Goal: Task Accomplishment & Management: Use online tool/utility

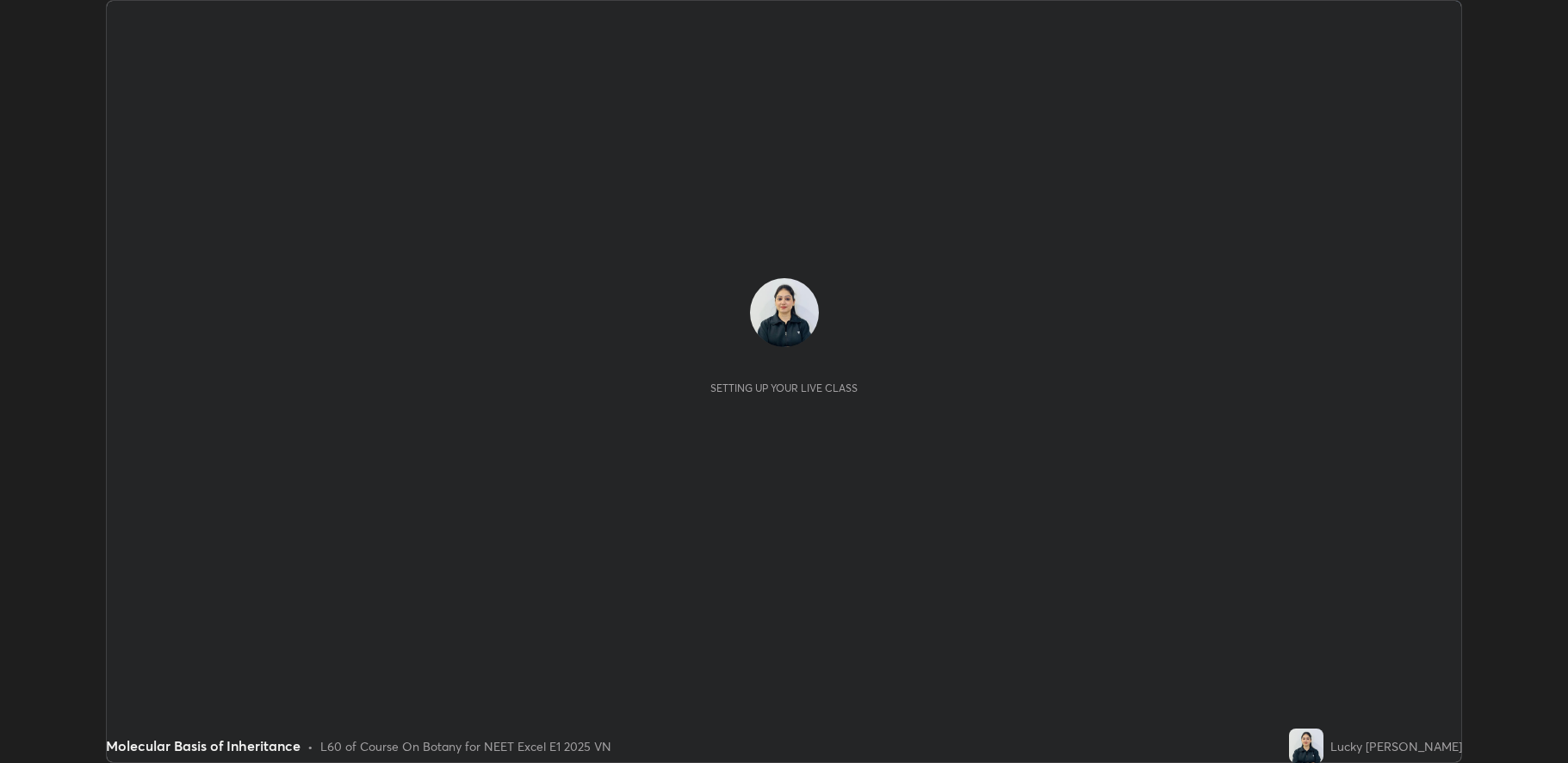
scroll to position [763, 1568]
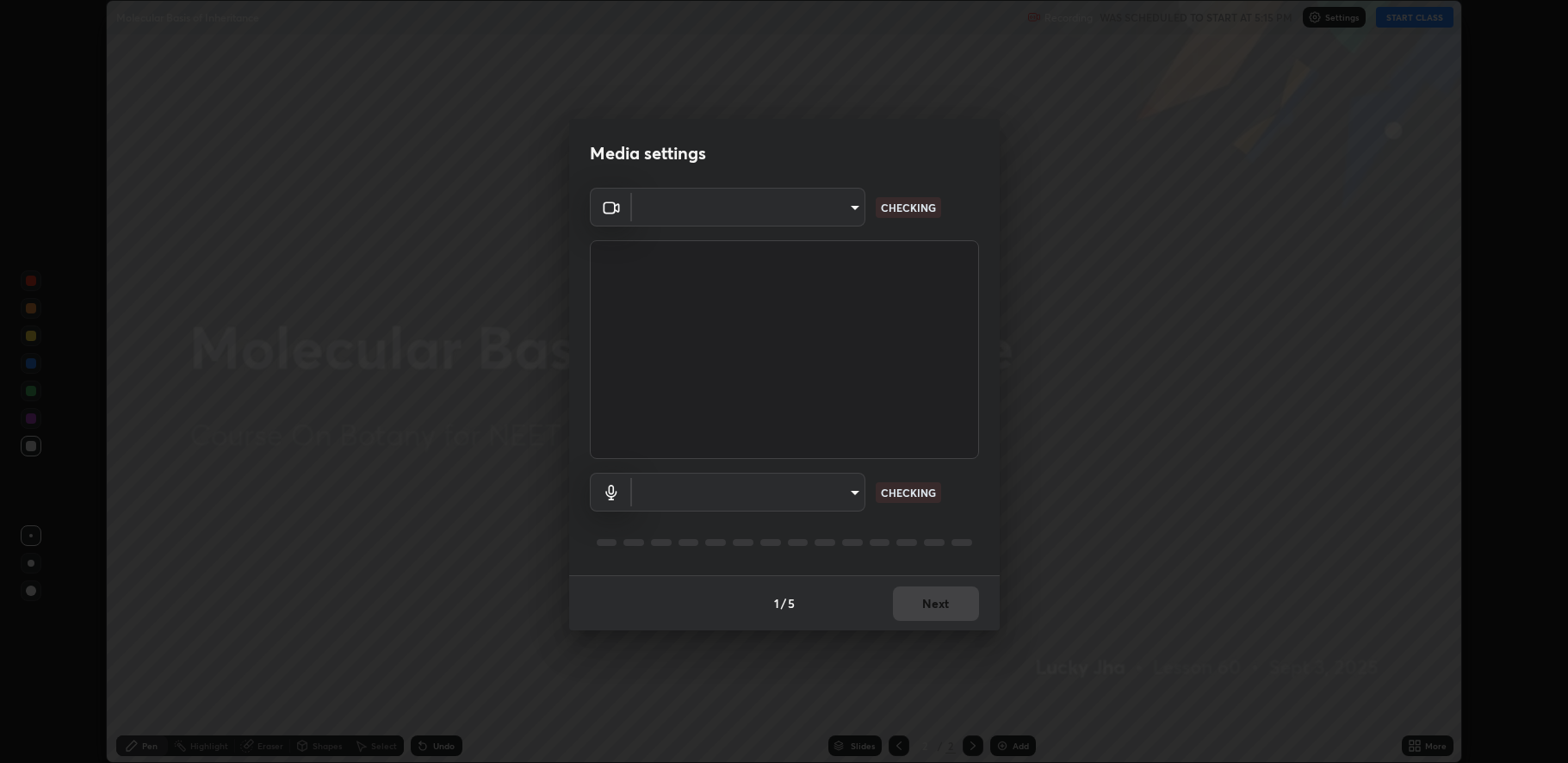
type input "fbf3bf66c54ebdc22d4a916e1eeea5187fc1625fd733ae2b86b360c30985395f"
type input "default"
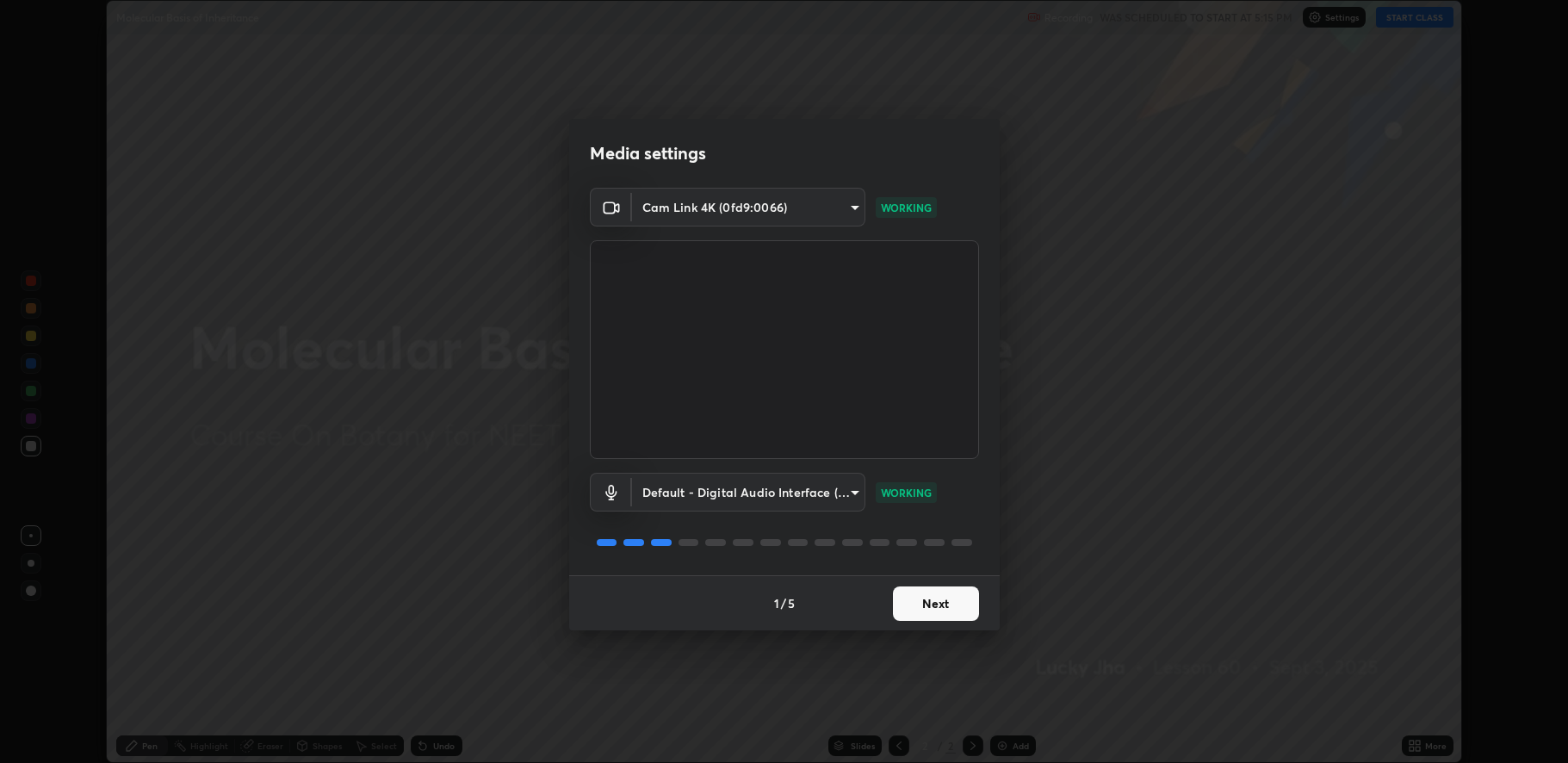
click at [931, 605] on button "Next" at bounding box center [935, 603] width 86 height 35
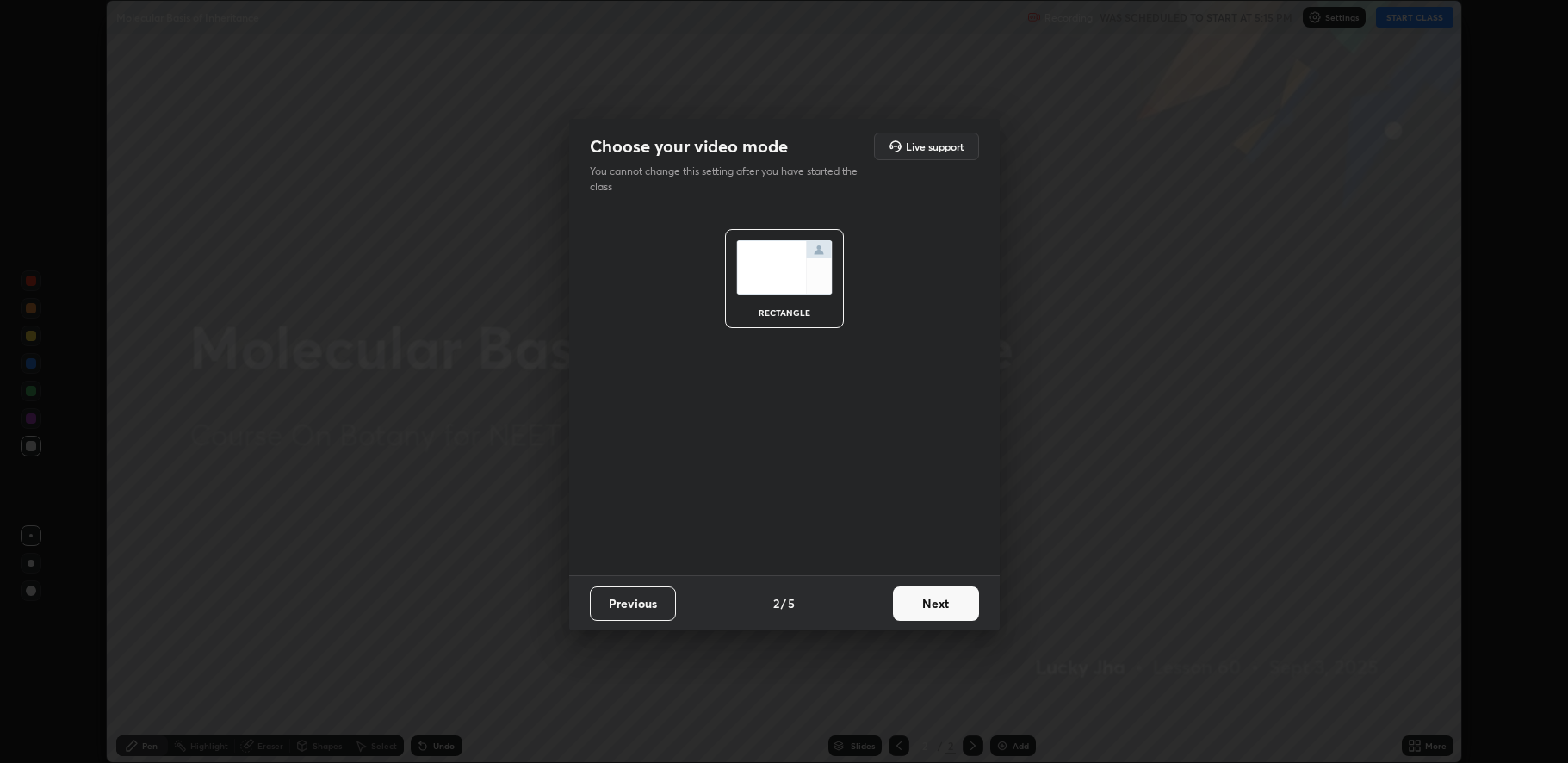
click at [936, 609] on button "Next" at bounding box center [935, 603] width 86 height 35
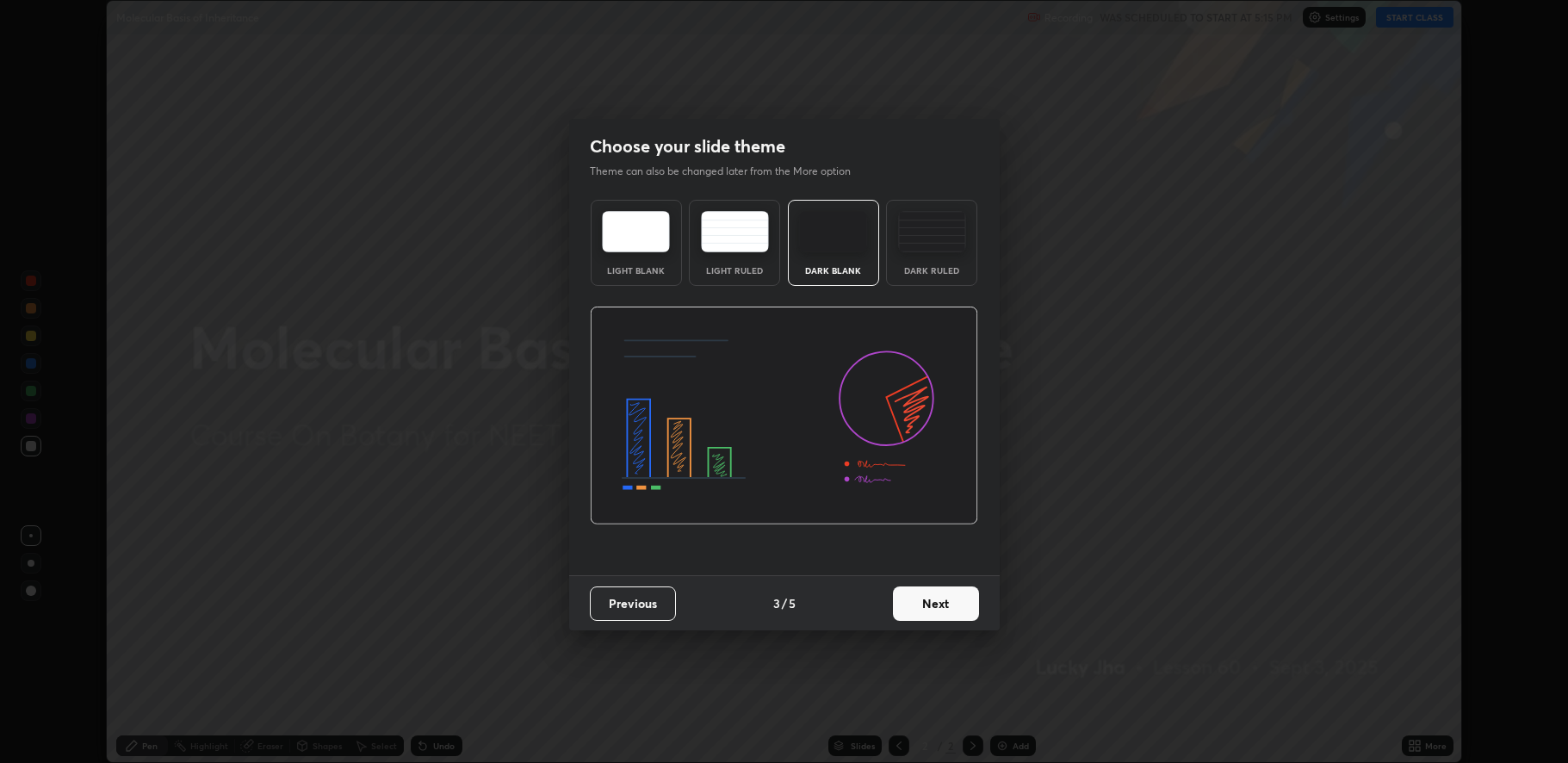
click at [939, 606] on button "Next" at bounding box center [935, 603] width 86 height 35
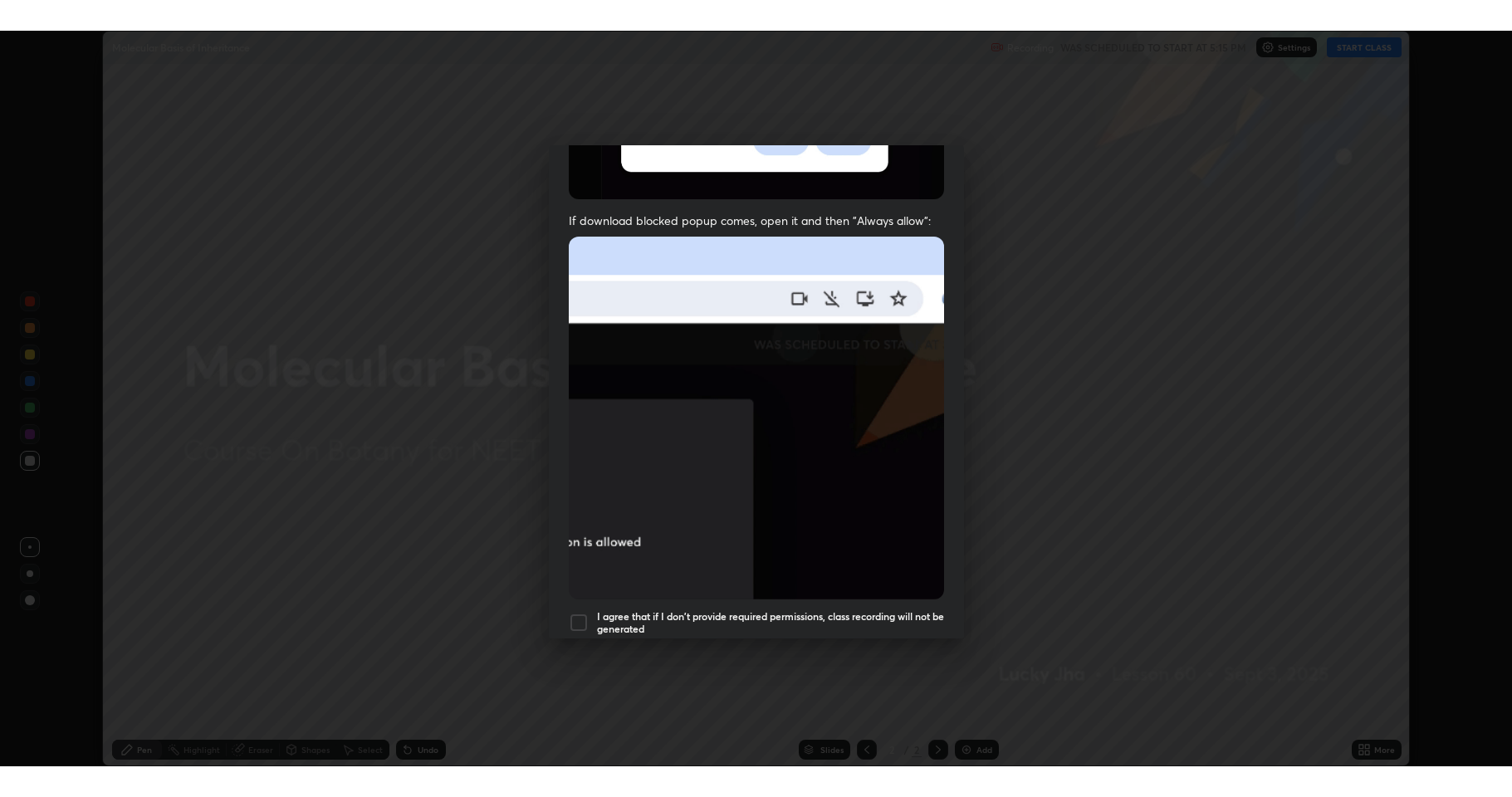
scroll to position [337, 0]
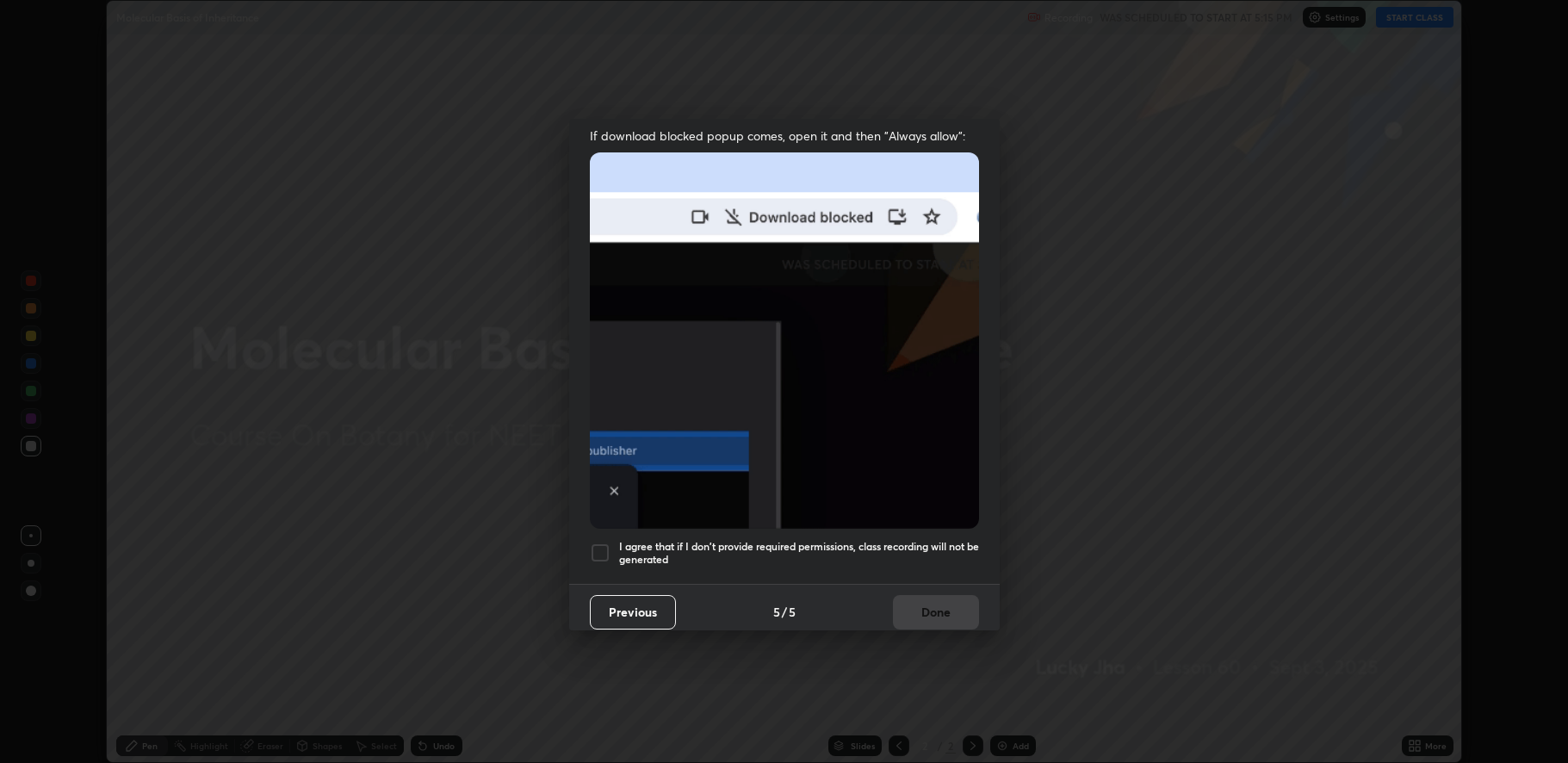
click at [607, 542] on div at bounding box center [600, 552] width 21 height 21
click at [936, 598] on button "Done" at bounding box center [935, 612] width 86 height 35
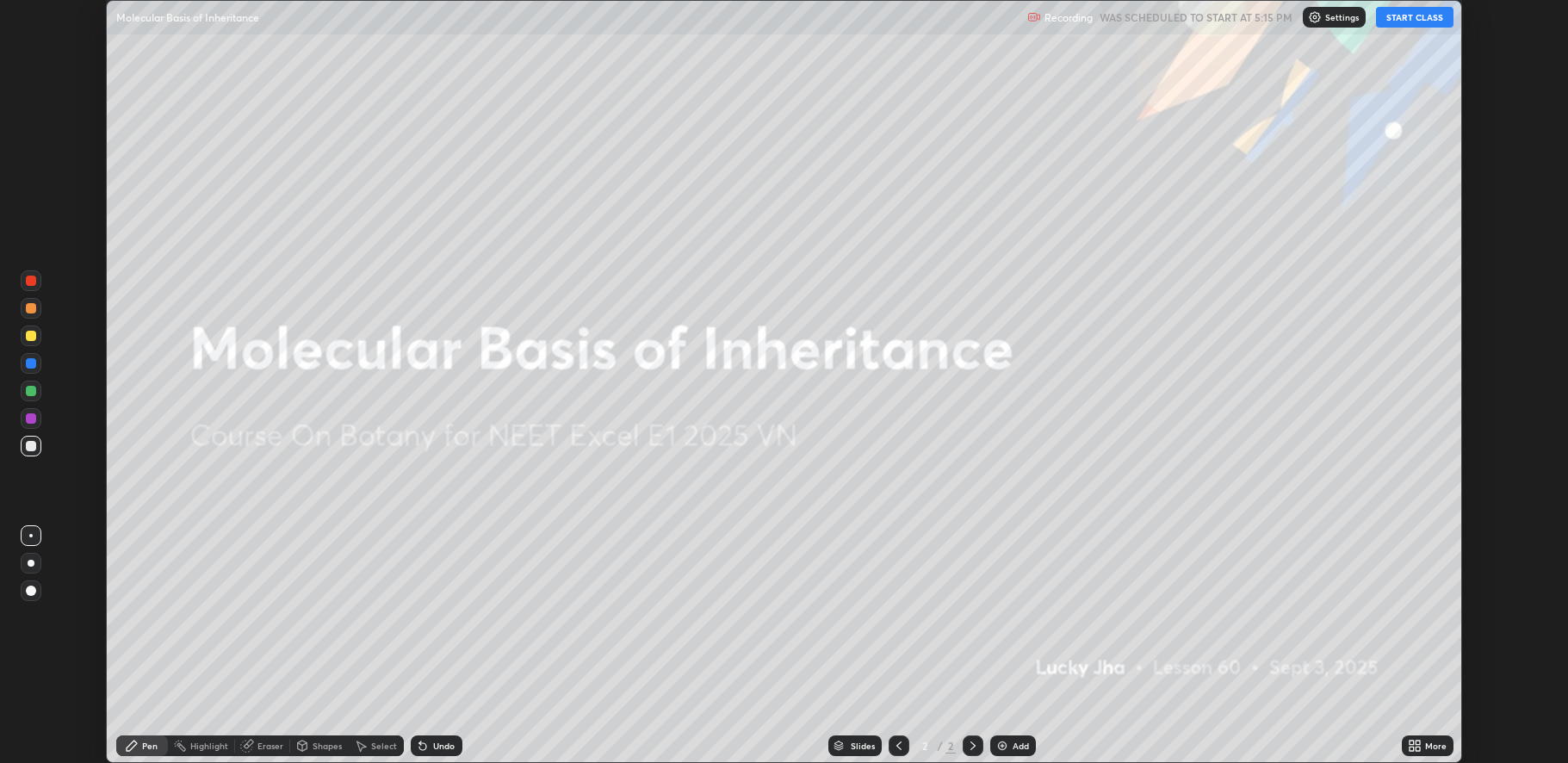
click at [1003, 744] on img at bounding box center [1002, 746] width 14 height 14
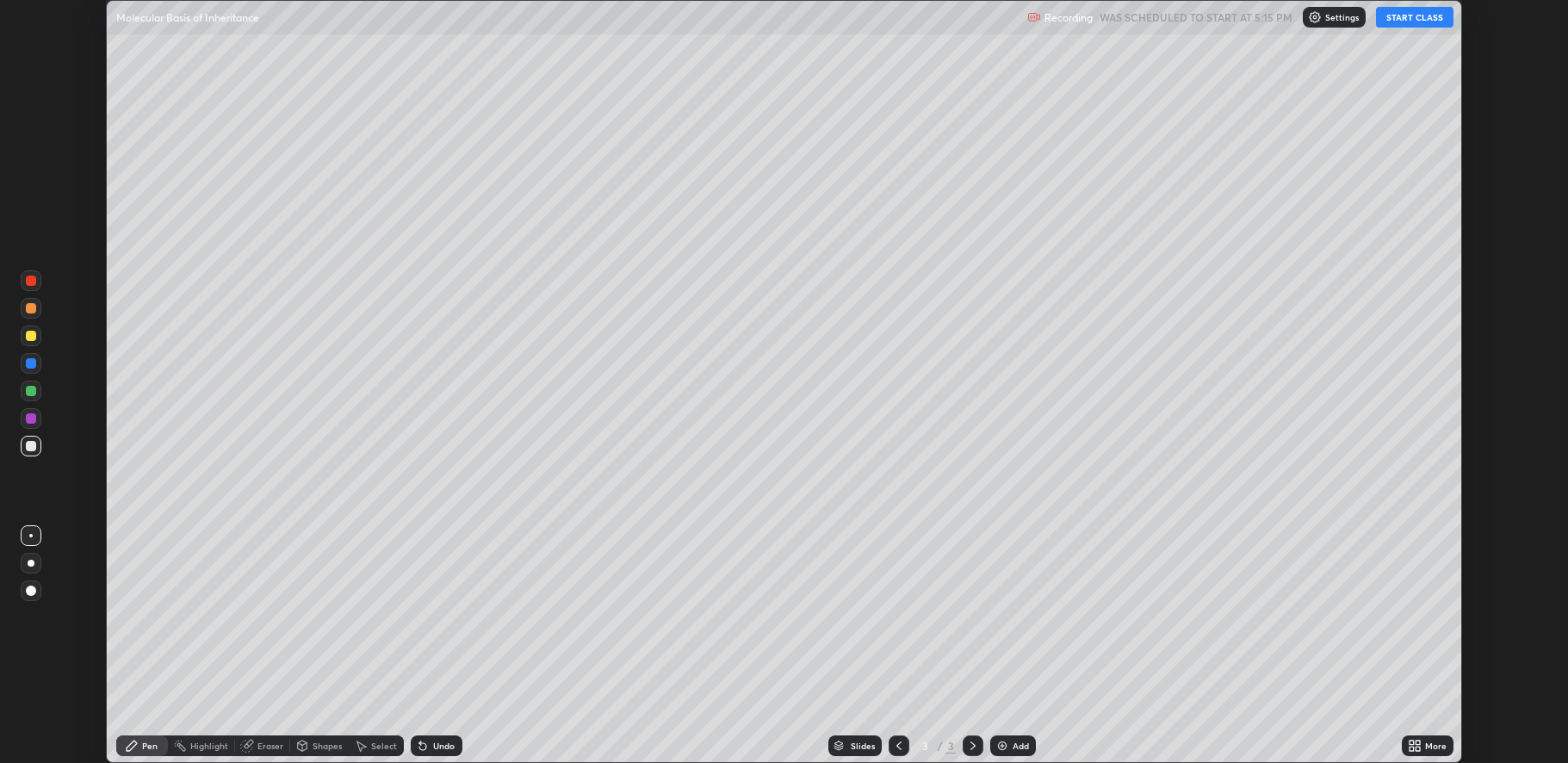
click at [1396, 18] on button "START CLASS" at bounding box center [1414, 17] width 78 height 21
click at [1409, 741] on icon at bounding box center [1411, 743] width 4 height 4
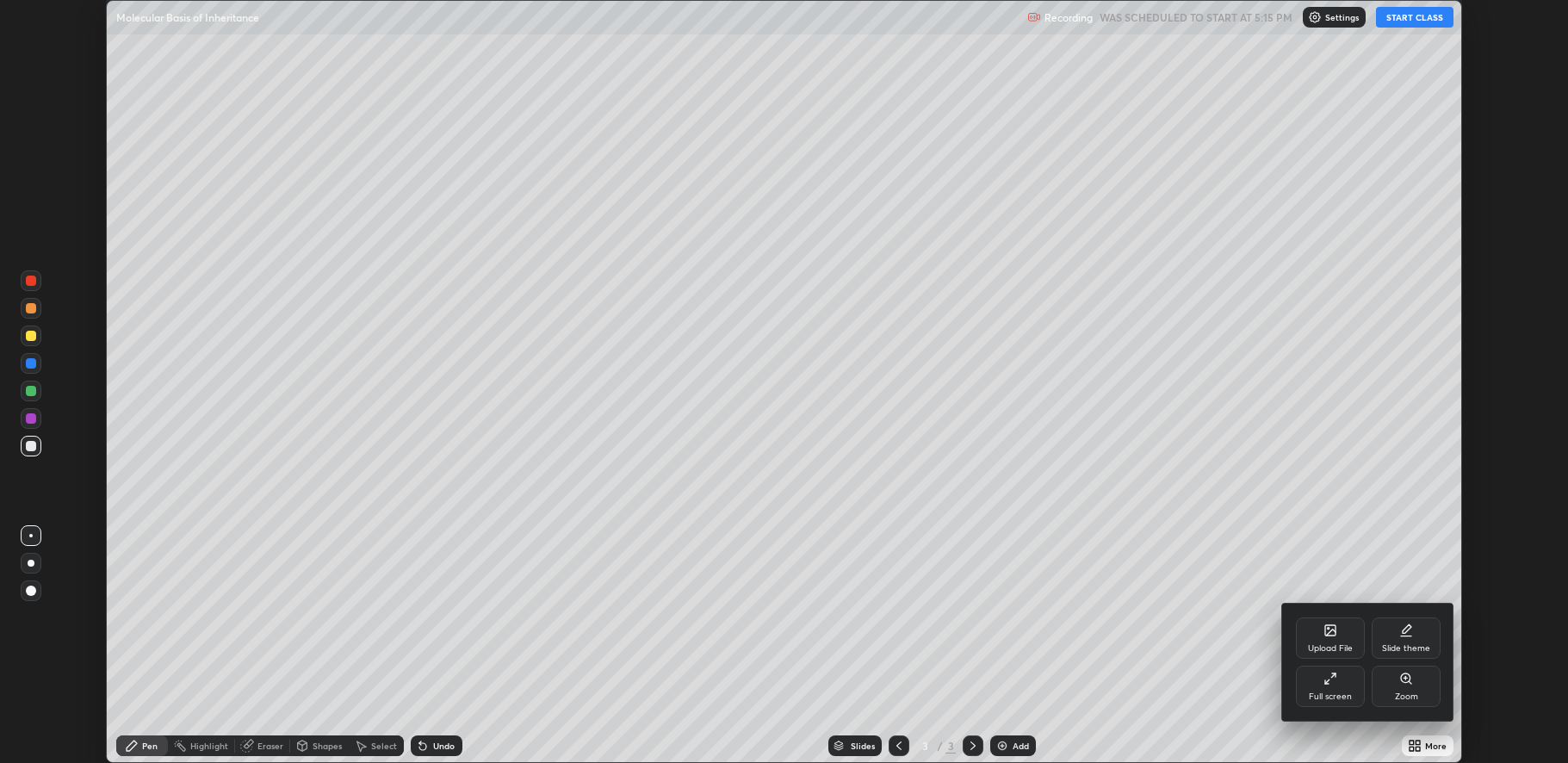
click at [1351, 695] on div "Full screen" at bounding box center [1329, 686] width 69 height 41
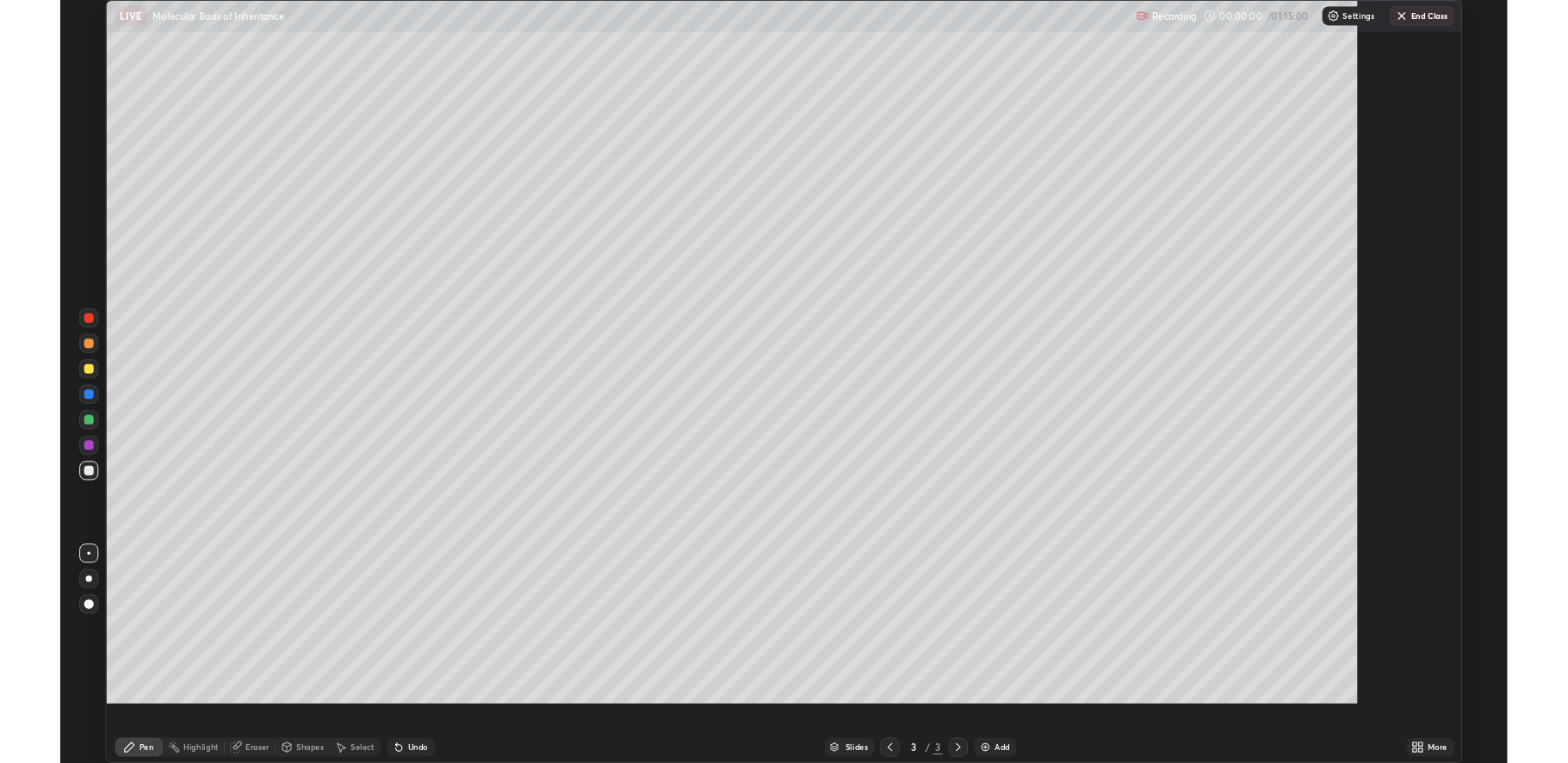
scroll to position [827, 1568]
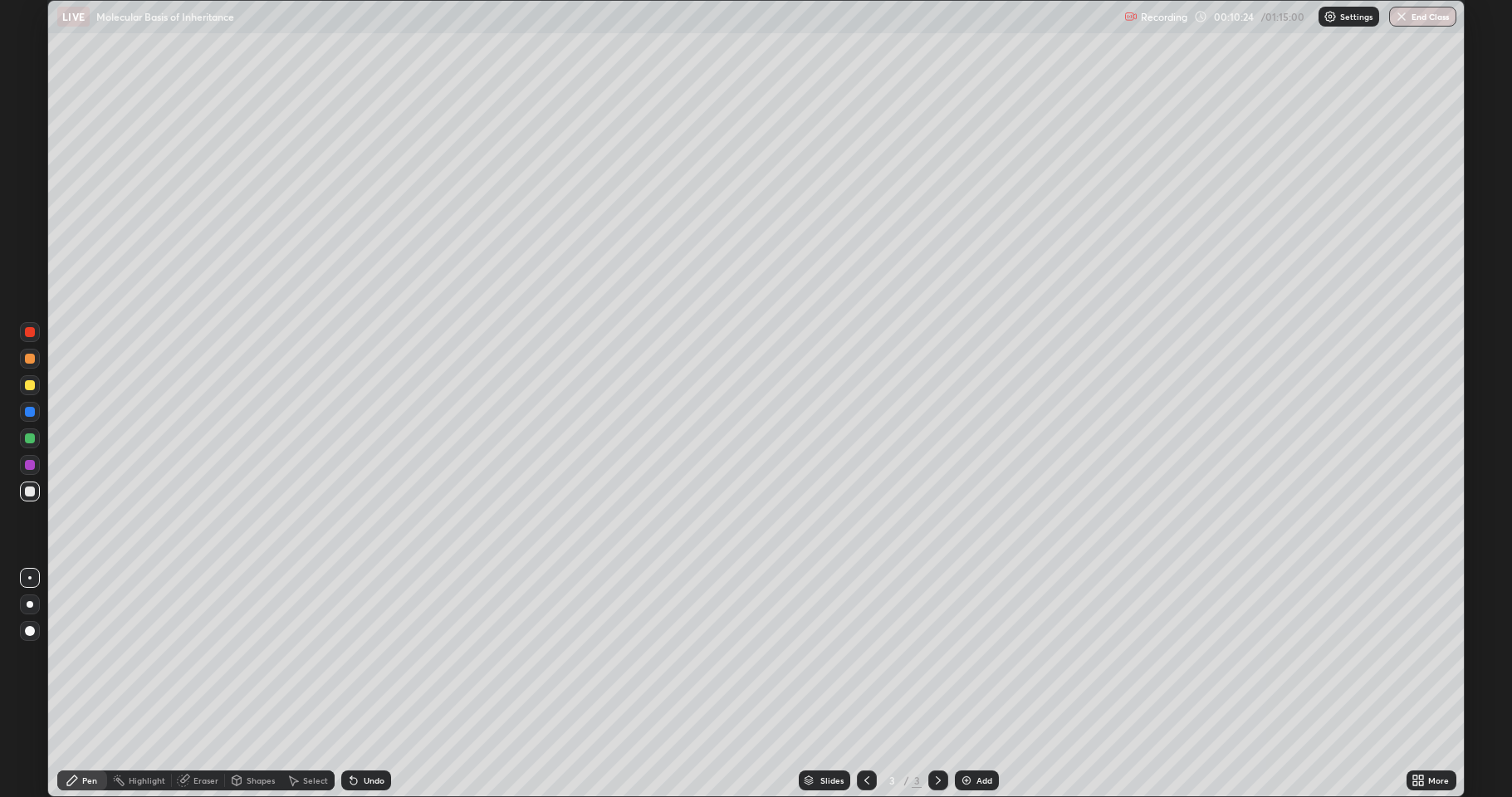
click at [25, 398] on div at bounding box center [30, 412] width 20 height 27
click at [27, 393] on div at bounding box center [30, 385] width 20 height 20
click at [22, 491] on div at bounding box center [30, 491] width 20 height 20
click at [191, 734] on div "Eraser" at bounding box center [198, 780] width 53 height 20
click at [34, 728] on icon at bounding box center [30, 724] width 13 height 14
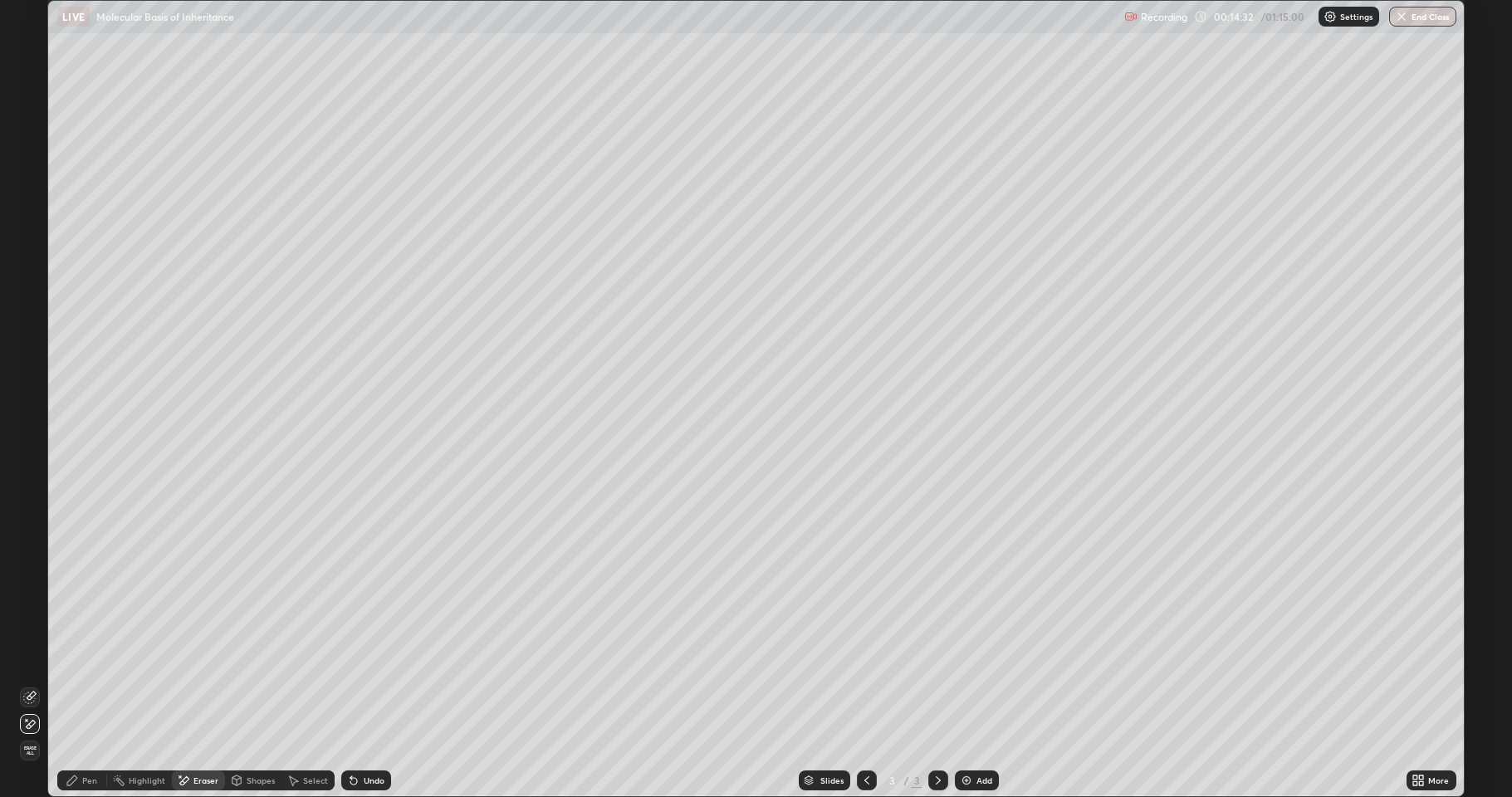
click at [83, 734] on div "Pen" at bounding box center [83, 780] width 50 height 20
click at [29, 492] on div at bounding box center [30, 491] width 10 height 10
click at [179, 734] on icon at bounding box center [180, 777] width 2 height 2
click at [76, 734] on icon at bounding box center [72, 781] width 13 height 13
click at [33, 438] on div at bounding box center [30, 438] width 10 height 10
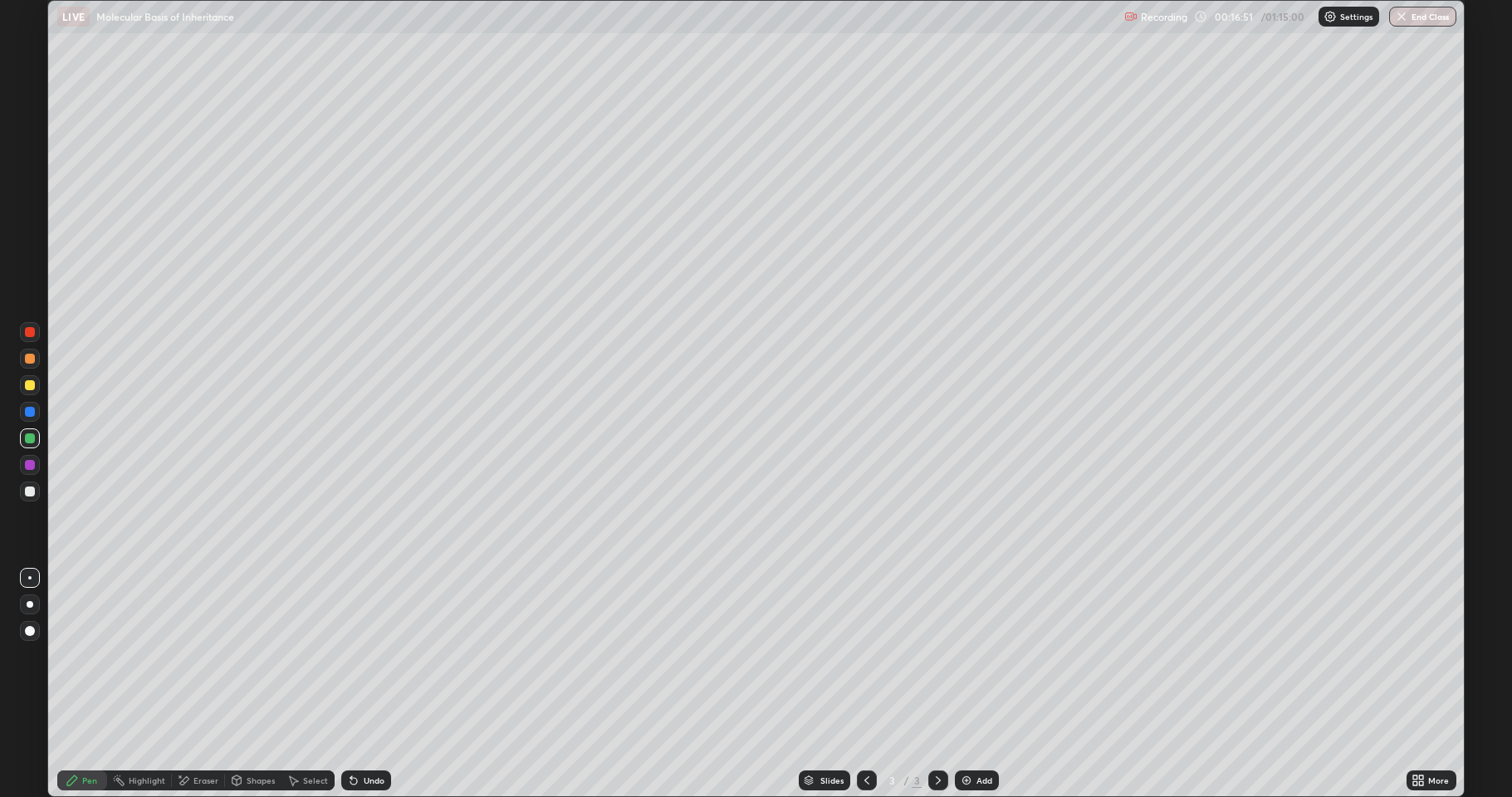
click at [249, 734] on div "Shapes" at bounding box center [253, 780] width 57 height 20
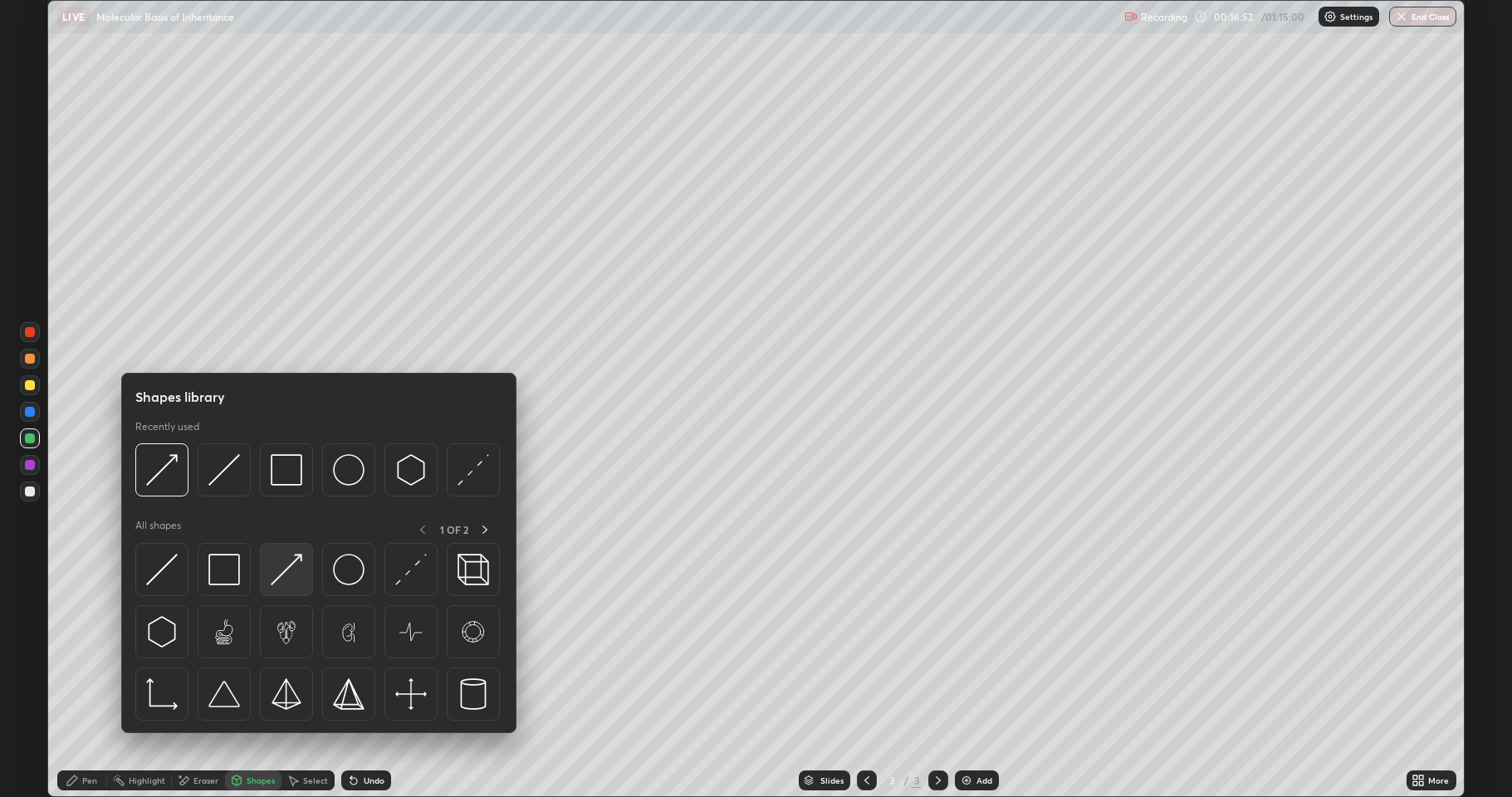
click at [286, 577] on img at bounding box center [286, 569] width 32 height 32
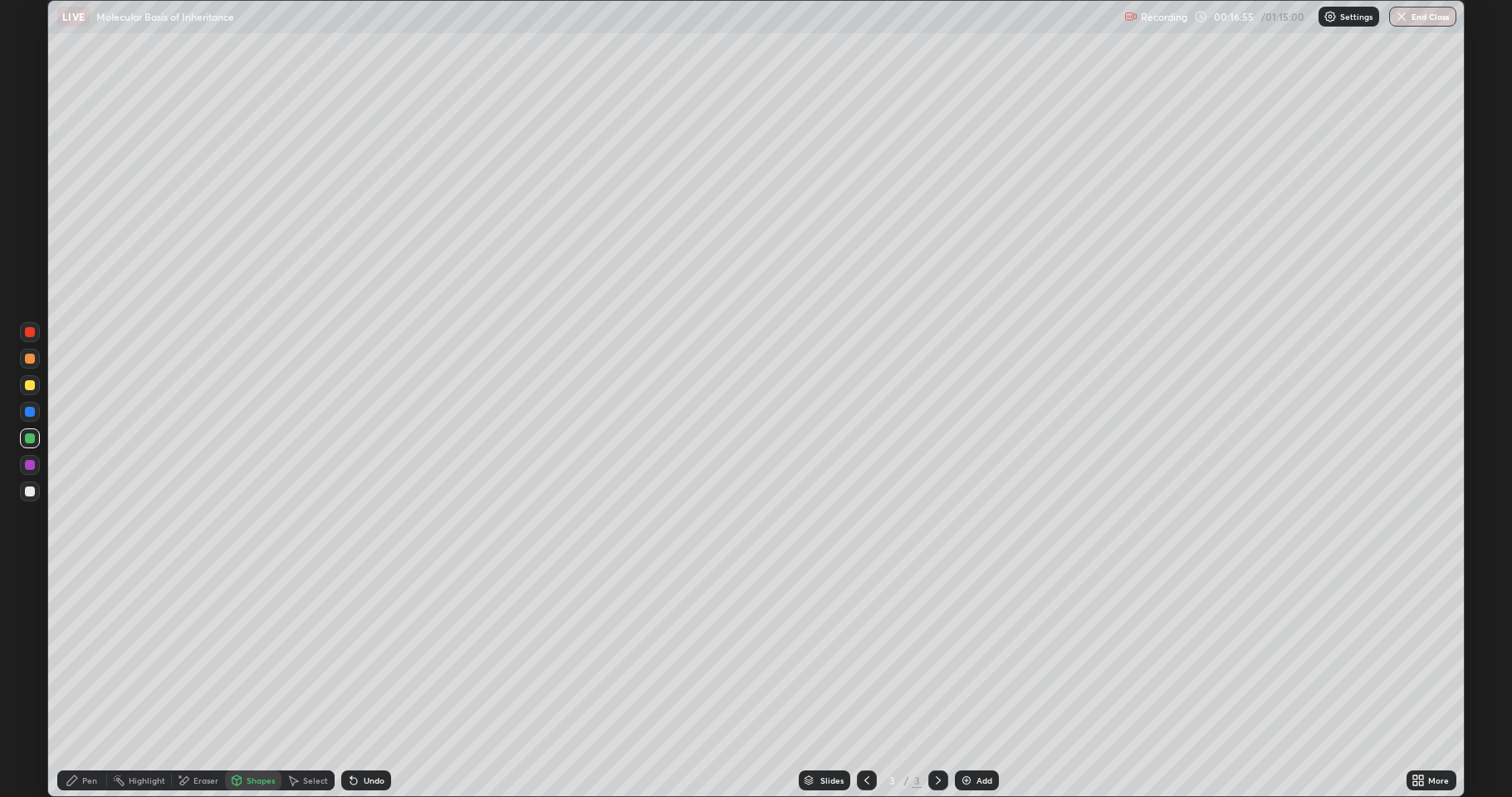
click at [78, 734] on icon at bounding box center [72, 781] width 13 height 13
click at [34, 489] on div at bounding box center [30, 491] width 10 height 10
click at [195, 734] on div "Eraser" at bounding box center [206, 780] width 25 height 9
click at [78, 734] on div "Pen" at bounding box center [83, 781] width 50 height 34
click at [184, 734] on icon at bounding box center [184, 781] width 13 height 14
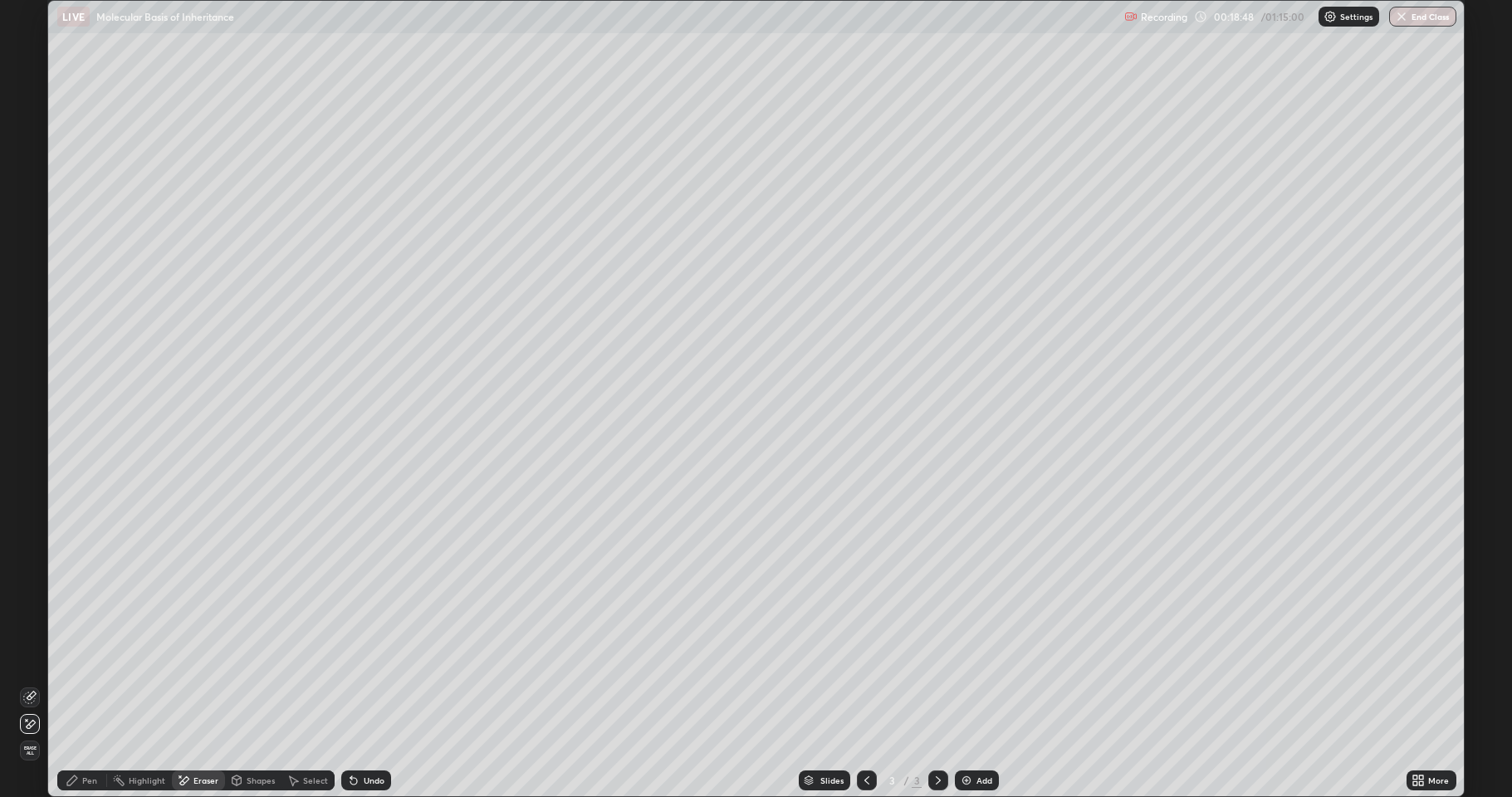
click at [92, 734] on div "Pen" at bounding box center [90, 780] width 15 height 9
click at [26, 469] on div at bounding box center [30, 465] width 10 height 10
click at [26, 490] on div at bounding box center [30, 491] width 10 height 10
click at [27, 494] on div at bounding box center [30, 491] width 10 height 10
click at [268, 734] on div "Shapes" at bounding box center [260, 780] width 28 height 9
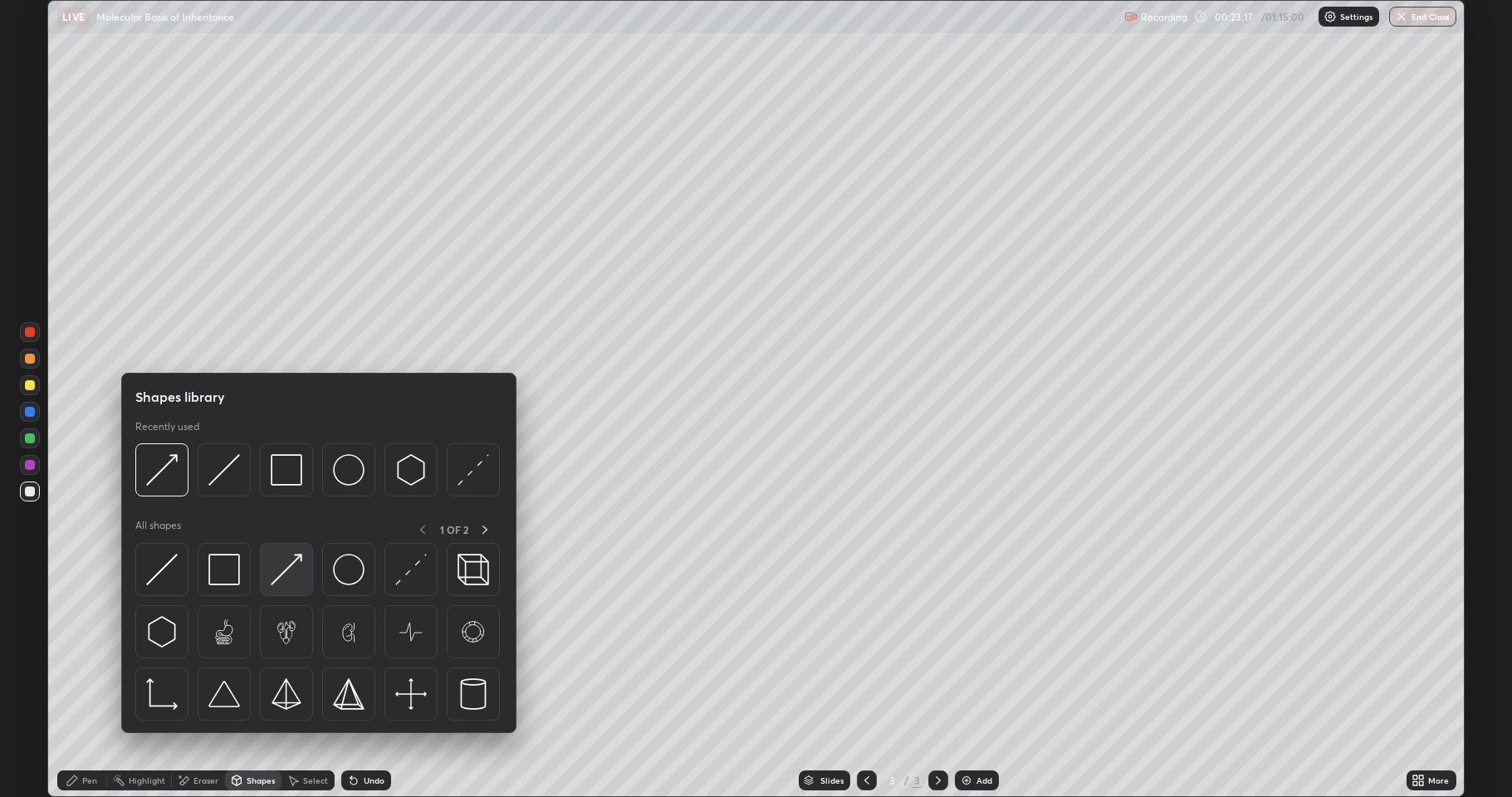
click at [288, 578] on img at bounding box center [286, 569] width 32 height 32
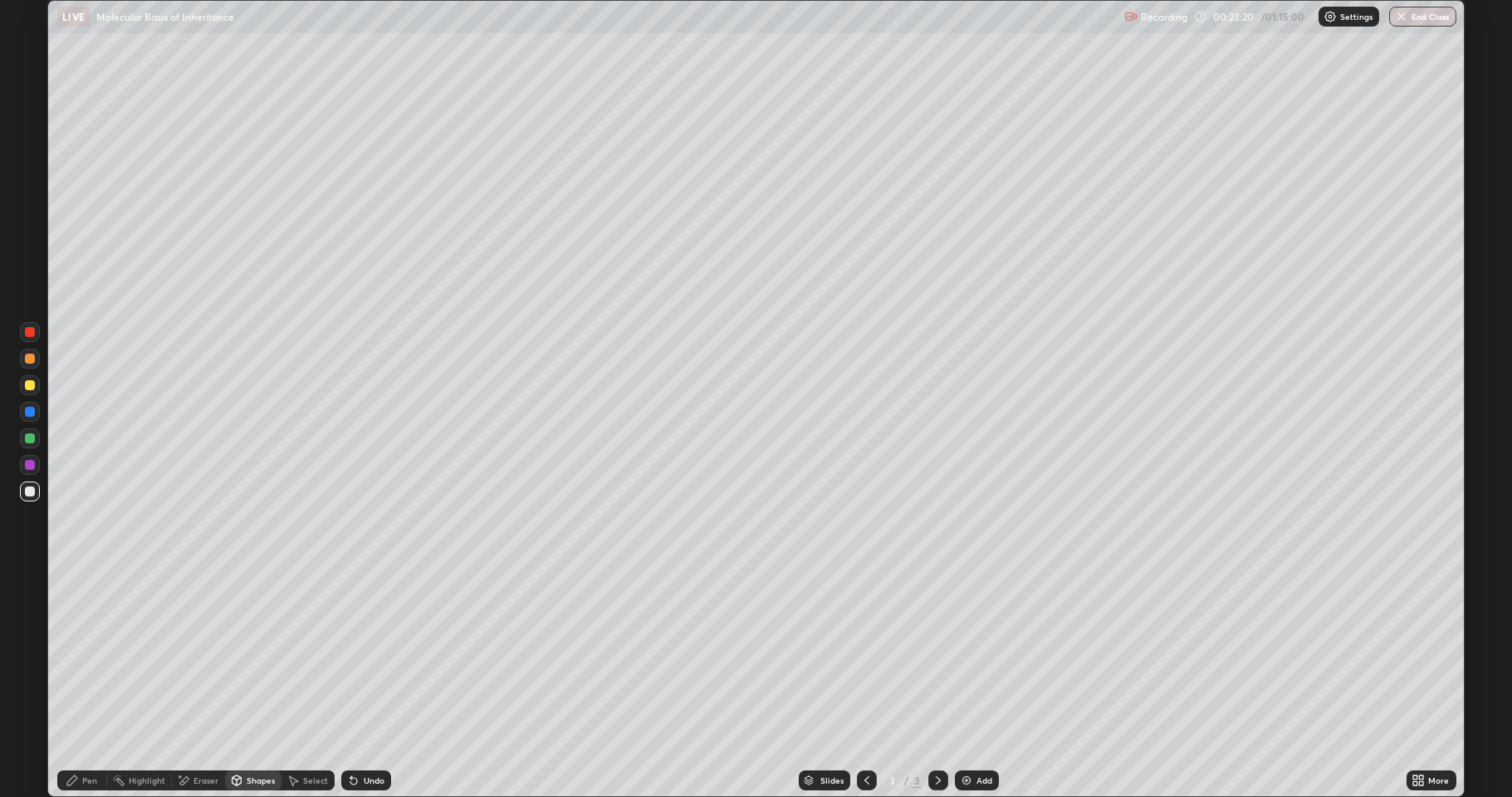
click at [83, 734] on div "Pen" at bounding box center [90, 780] width 15 height 9
click at [29, 388] on div at bounding box center [30, 385] width 10 height 10
click at [38, 492] on div at bounding box center [30, 491] width 20 height 20
click at [20, 438] on div at bounding box center [30, 438] width 20 height 20
click at [195, 734] on div "Eraser" at bounding box center [206, 780] width 25 height 9
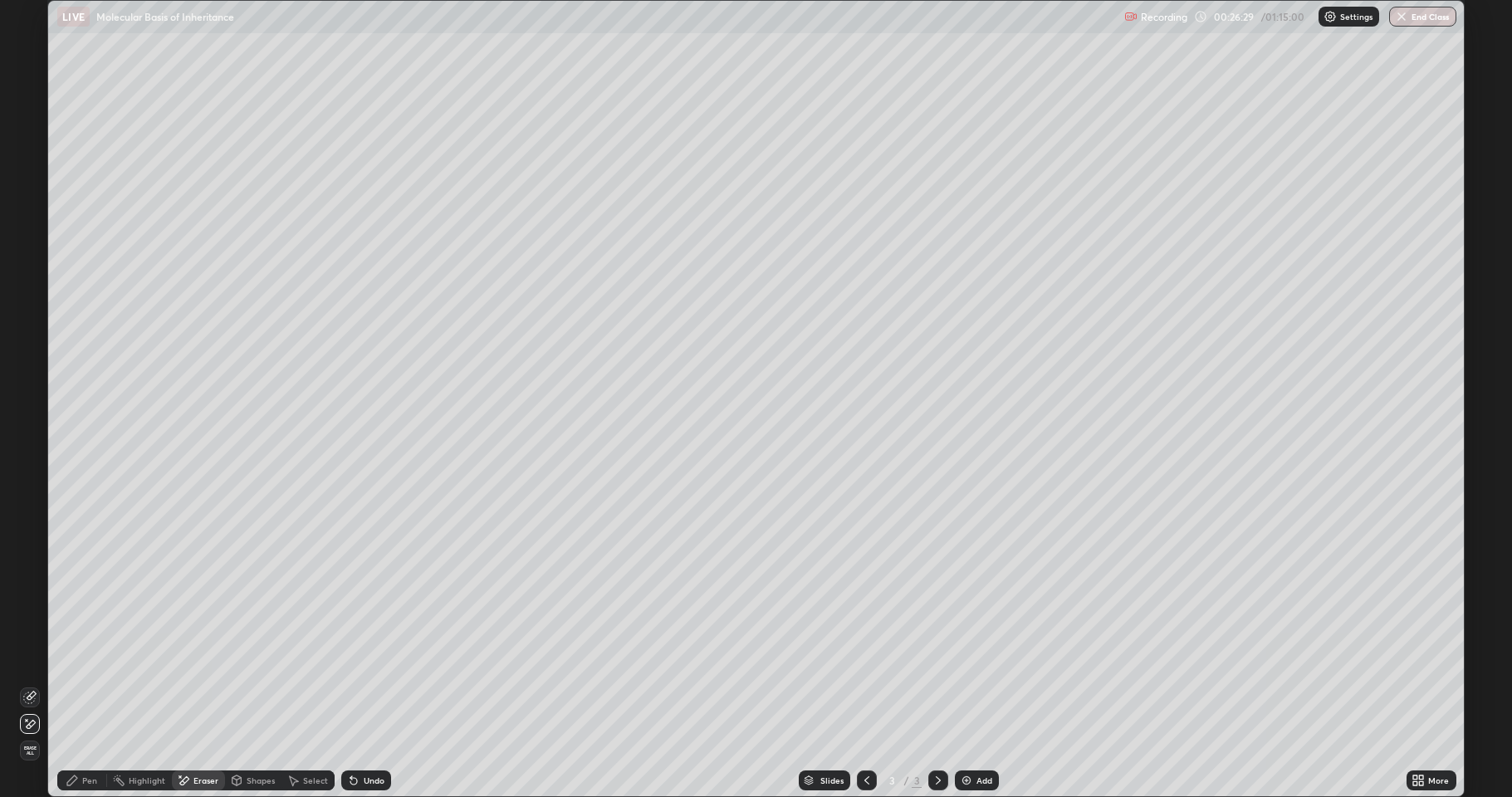
click at [77, 734] on icon at bounding box center [72, 781] width 13 height 13
click at [30, 488] on div at bounding box center [30, 491] width 10 height 10
click at [246, 734] on div "Shapes" at bounding box center [260, 780] width 28 height 9
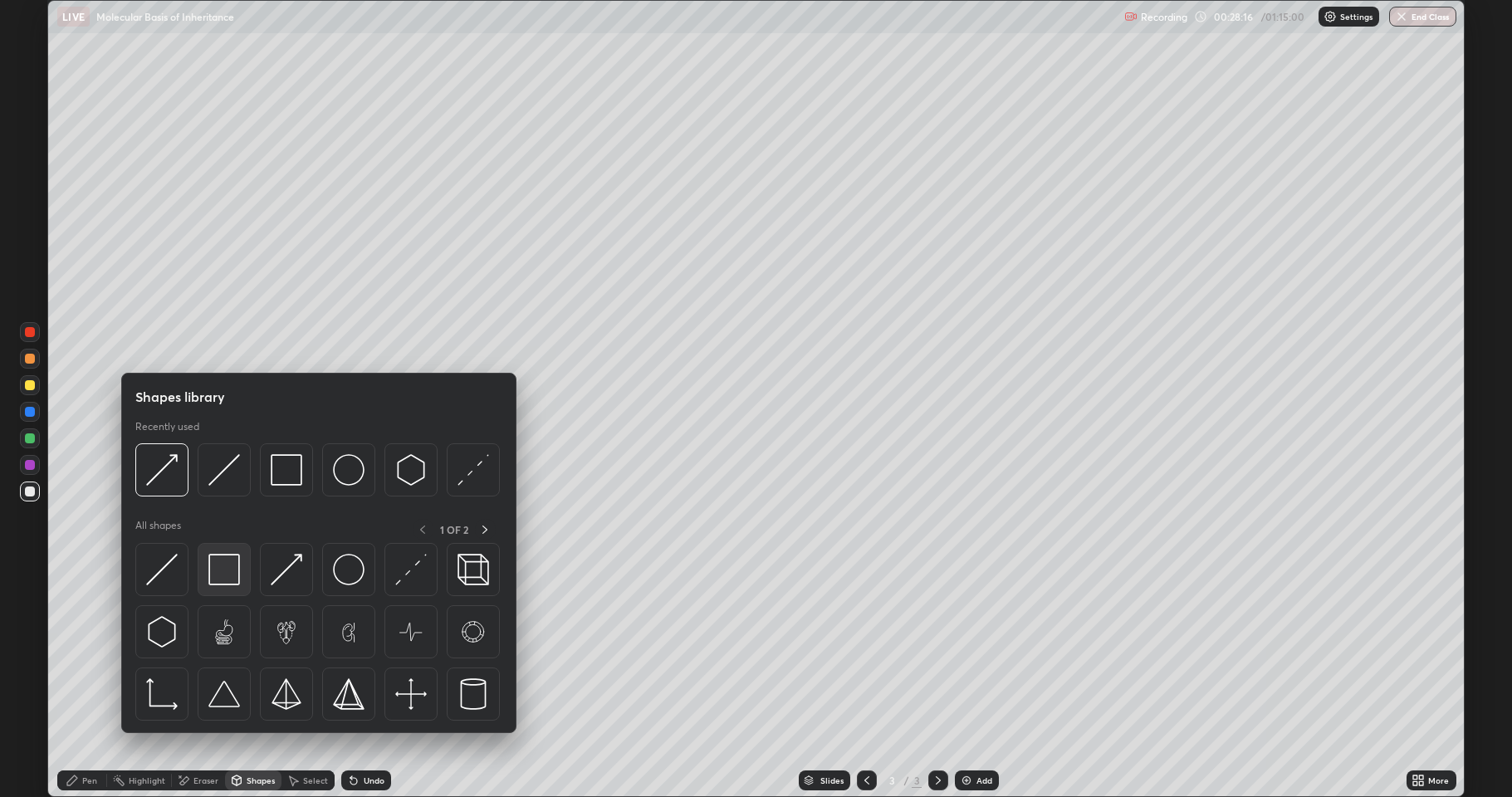
click at [225, 575] on img at bounding box center [223, 569] width 32 height 32
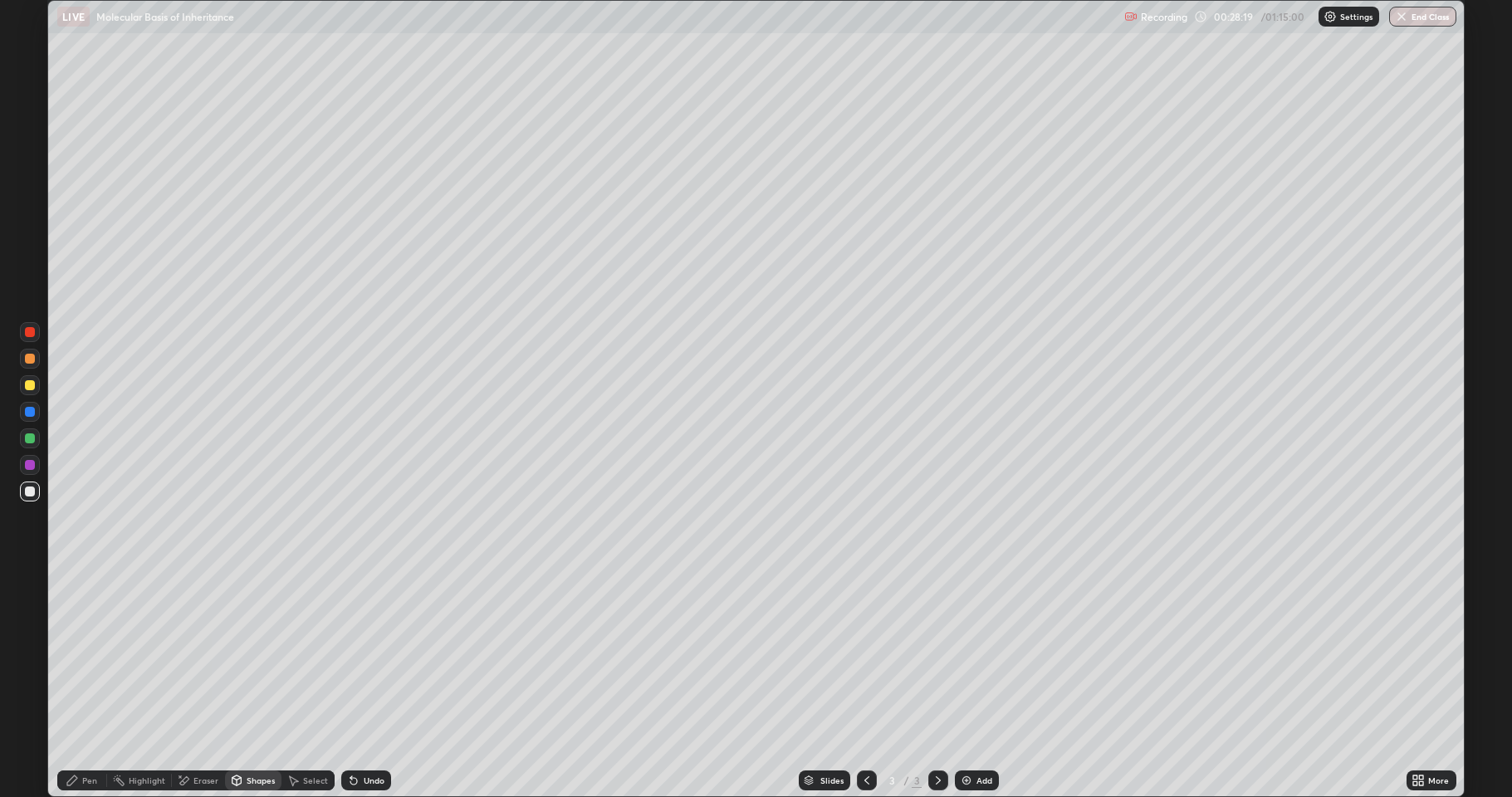
click at [200, 734] on div "Eraser" at bounding box center [198, 780] width 53 height 20
click at [243, 734] on div "Shapes" at bounding box center [253, 781] width 57 height 34
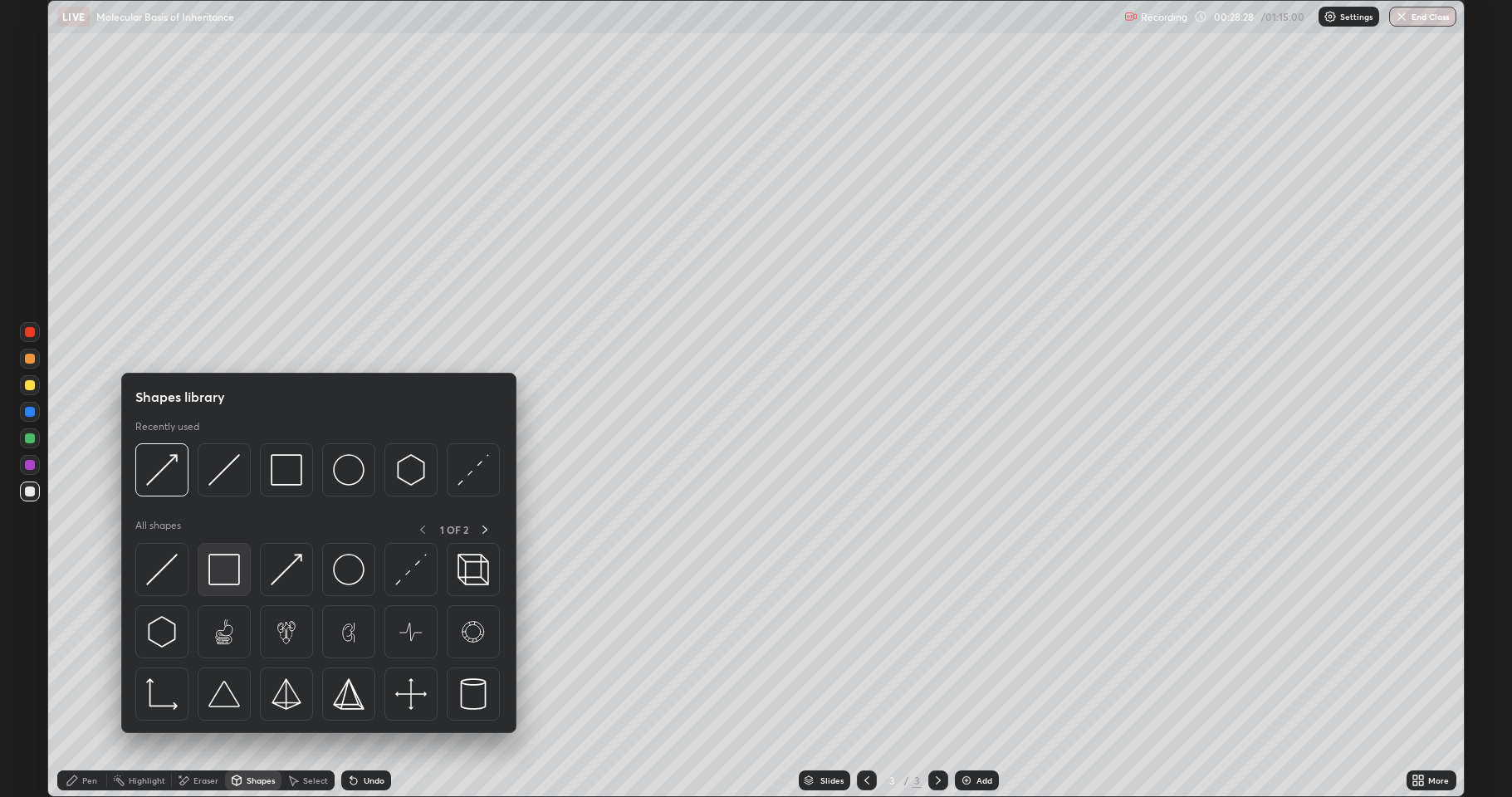
click at [219, 576] on img at bounding box center [223, 569] width 32 height 32
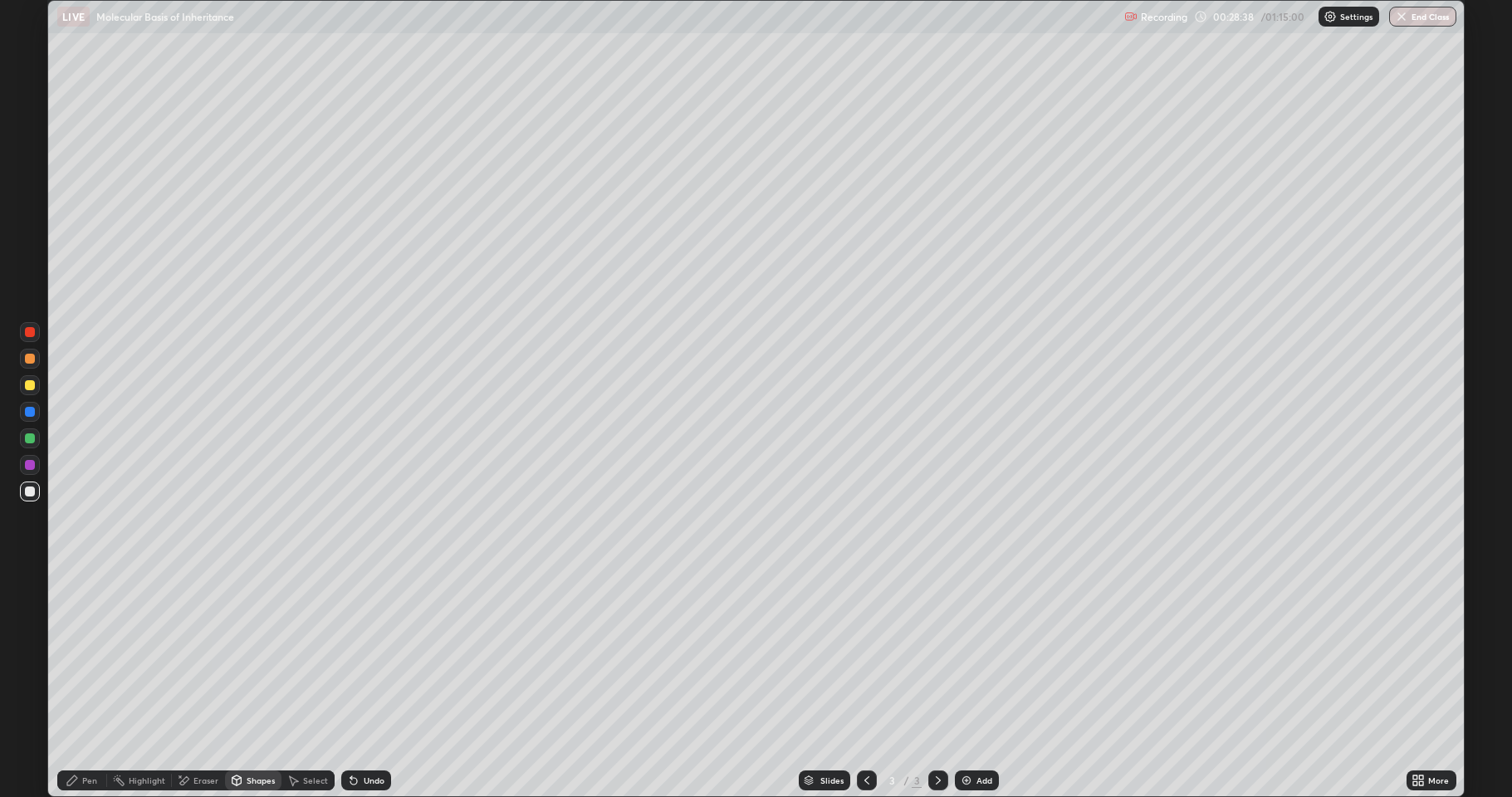
click at [76, 734] on icon at bounding box center [72, 781] width 13 height 13
click at [360, 734] on div "Undo" at bounding box center [367, 780] width 50 height 20
click at [375, 734] on div "Undo" at bounding box center [367, 780] width 50 height 20
click at [379, 734] on div "Undo" at bounding box center [374, 780] width 21 height 9
click at [378, 734] on div "Undo" at bounding box center [374, 780] width 21 height 9
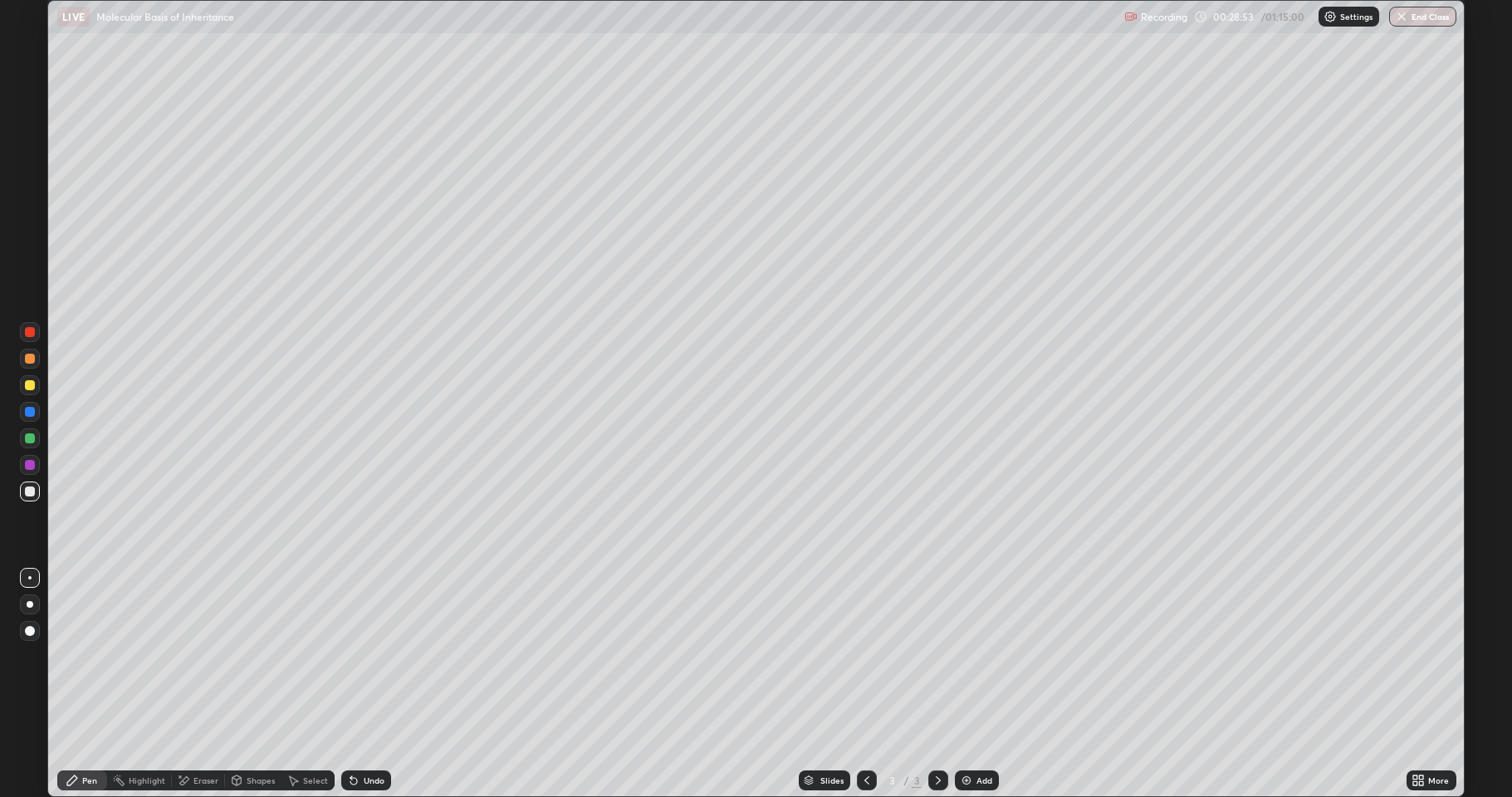
click at [374, 734] on div "Undo" at bounding box center [374, 780] width 21 height 9
click at [370, 734] on div "Undo" at bounding box center [374, 780] width 21 height 9
click at [372, 734] on div "Undo" at bounding box center [374, 780] width 21 height 9
click at [367, 734] on div "Undo" at bounding box center [374, 780] width 21 height 9
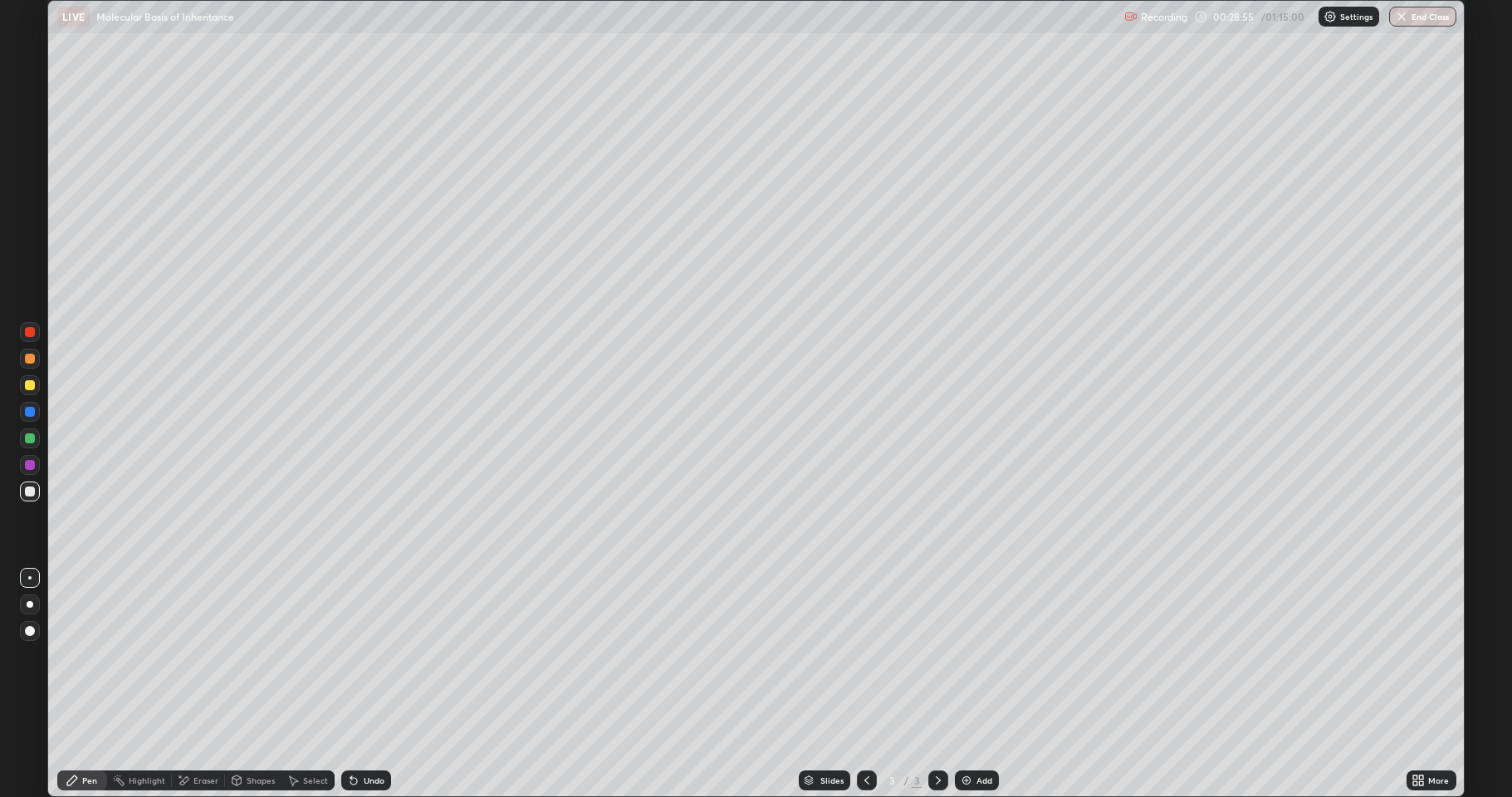
click at [364, 734] on div "Undo" at bounding box center [367, 780] width 50 height 20
click at [364, 734] on div "Undo" at bounding box center [374, 780] width 21 height 9
click at [361, 734] on div "Undo" at bounding box center [367, 780] width 50 height 20
click at [359, 734] on div "Undo" at bounding box center [367, 780] width 50 height 20
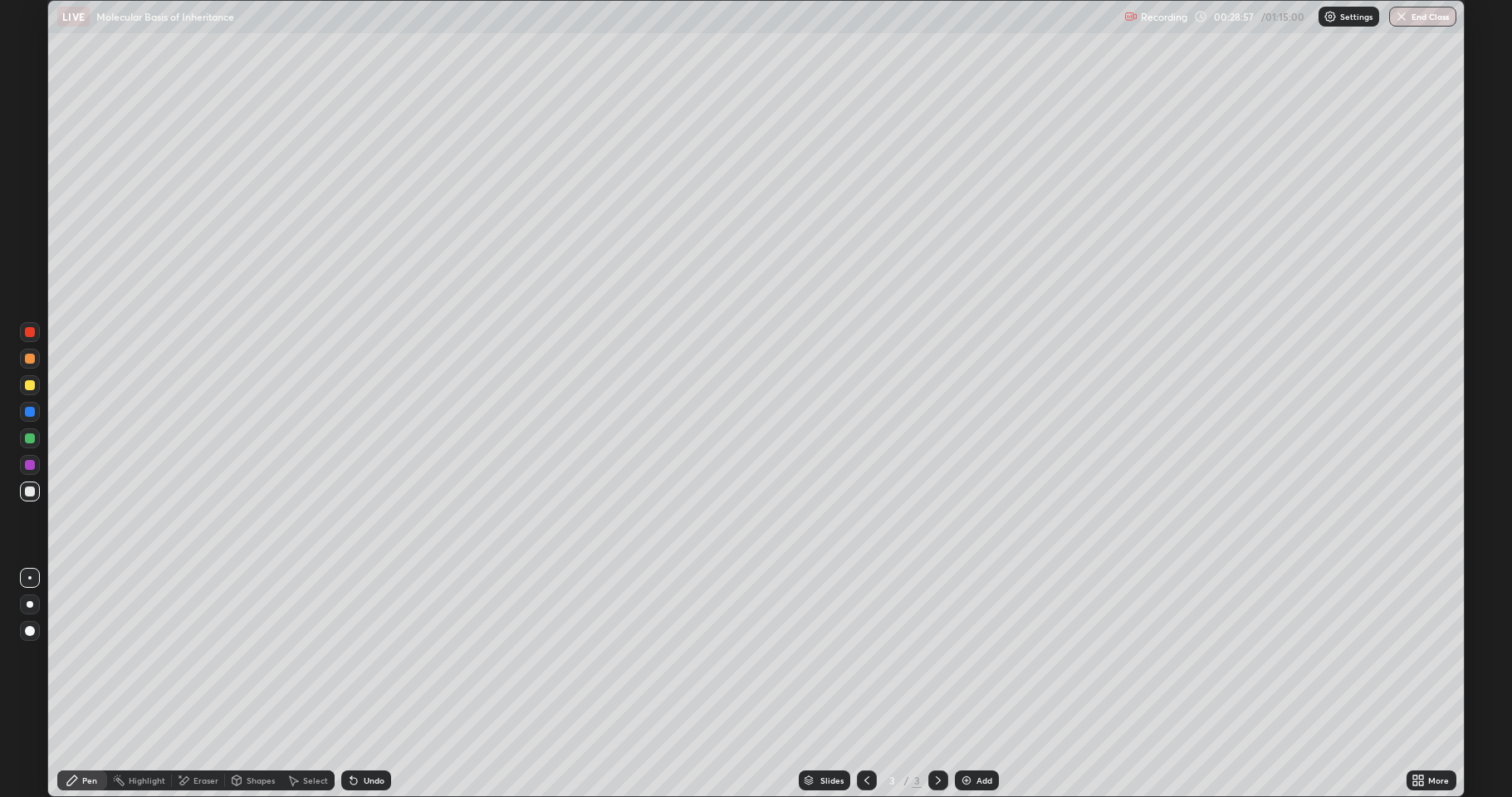
click at [366, 734] on div "Undo" at bounding box center [374, 780] width 21 height 9
click at [205, 734] on div "Eraser" at bounding box center [206, 780] width 25 height 9
click at [90, 734] on div "Pen" at bounding box center [90, 780] width 15 height 9
click at [28, 385] on div at bounding box center [30, 385] width 10 height 10
click at [239, 734] on icon at bounding box center [237, 781] width 9 height 10
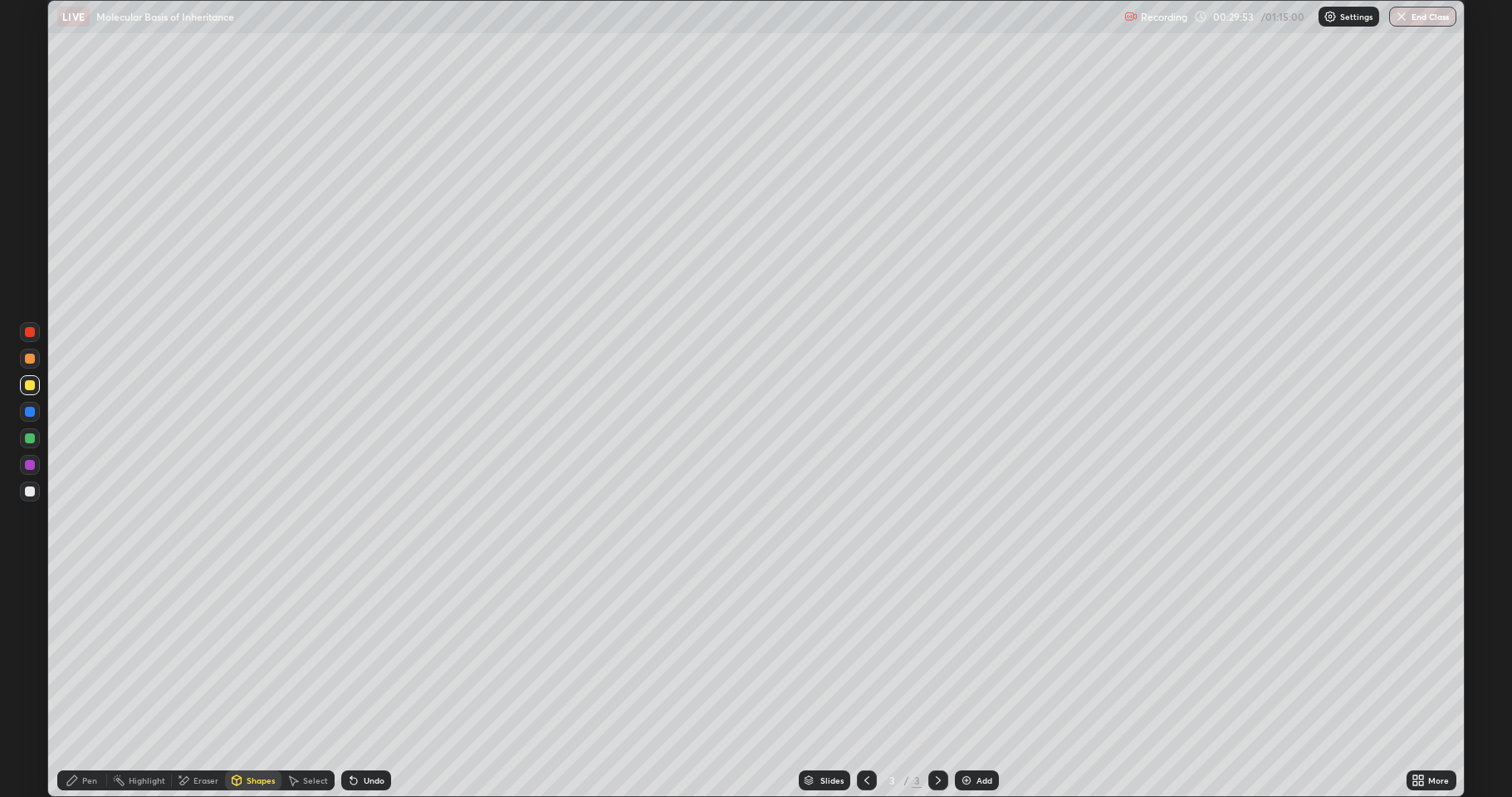
click at [80, 734] on div "Pen" at bounding box center [83, 780] width 50 height 20
click at [251, 734] on div "Shapes" at bounding box center [260, 780] width 28 height 9
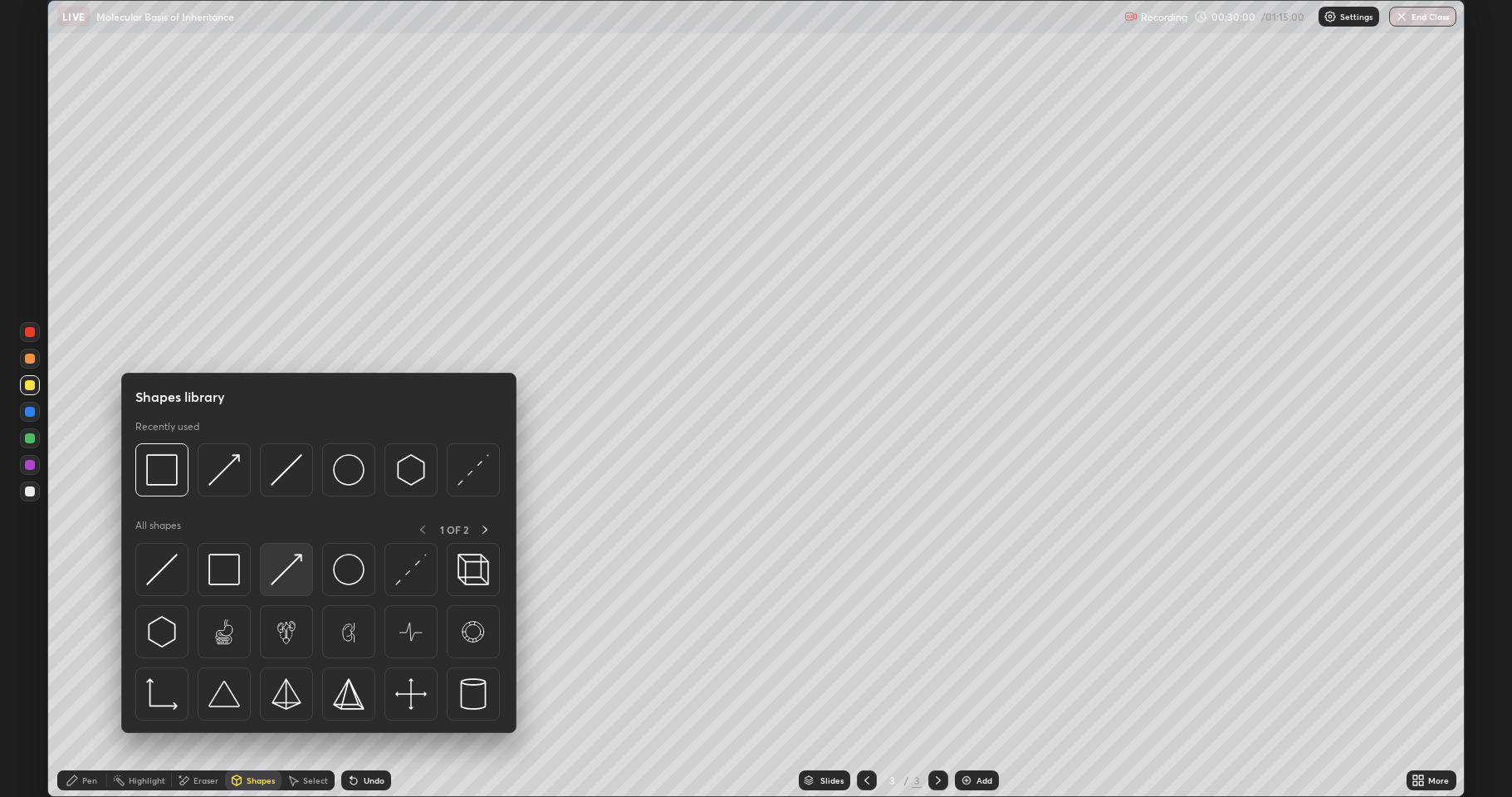
click at [278, 579] on img at bounding box center [286, 569] width 32 height 32
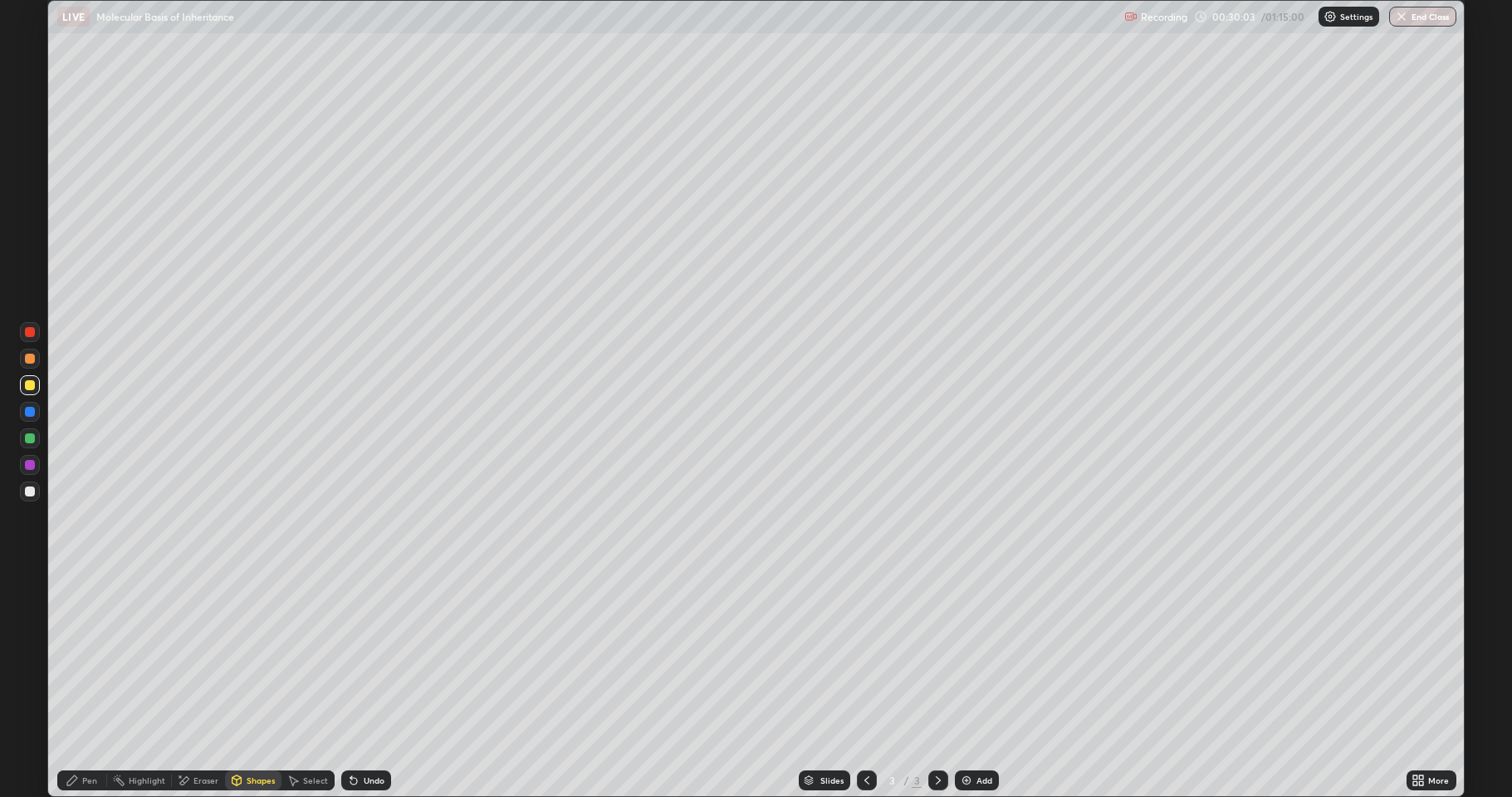
click at [80, 734] on div "Pen" at bounding box center [83, 780] width 50 height 20
click at [364, 734] on div "Undo" at bounding box center [374, 780] width 21 height 9
click at [243, 734] on div "Shapes" at bounding box center [253, 780] width 57 height 20
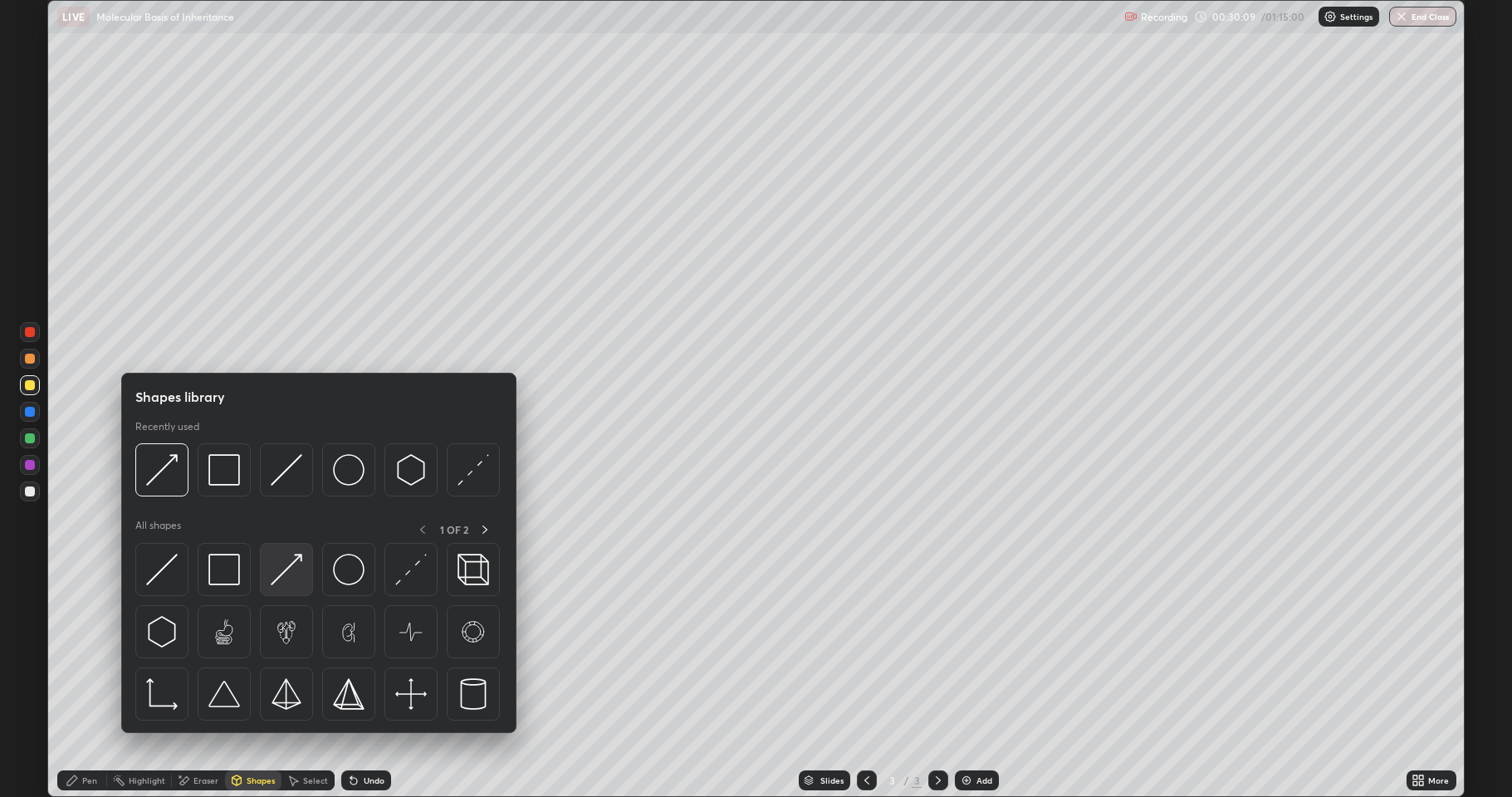
click at [289, 568] on img at bounding box center [286, 569] width 32 height 32
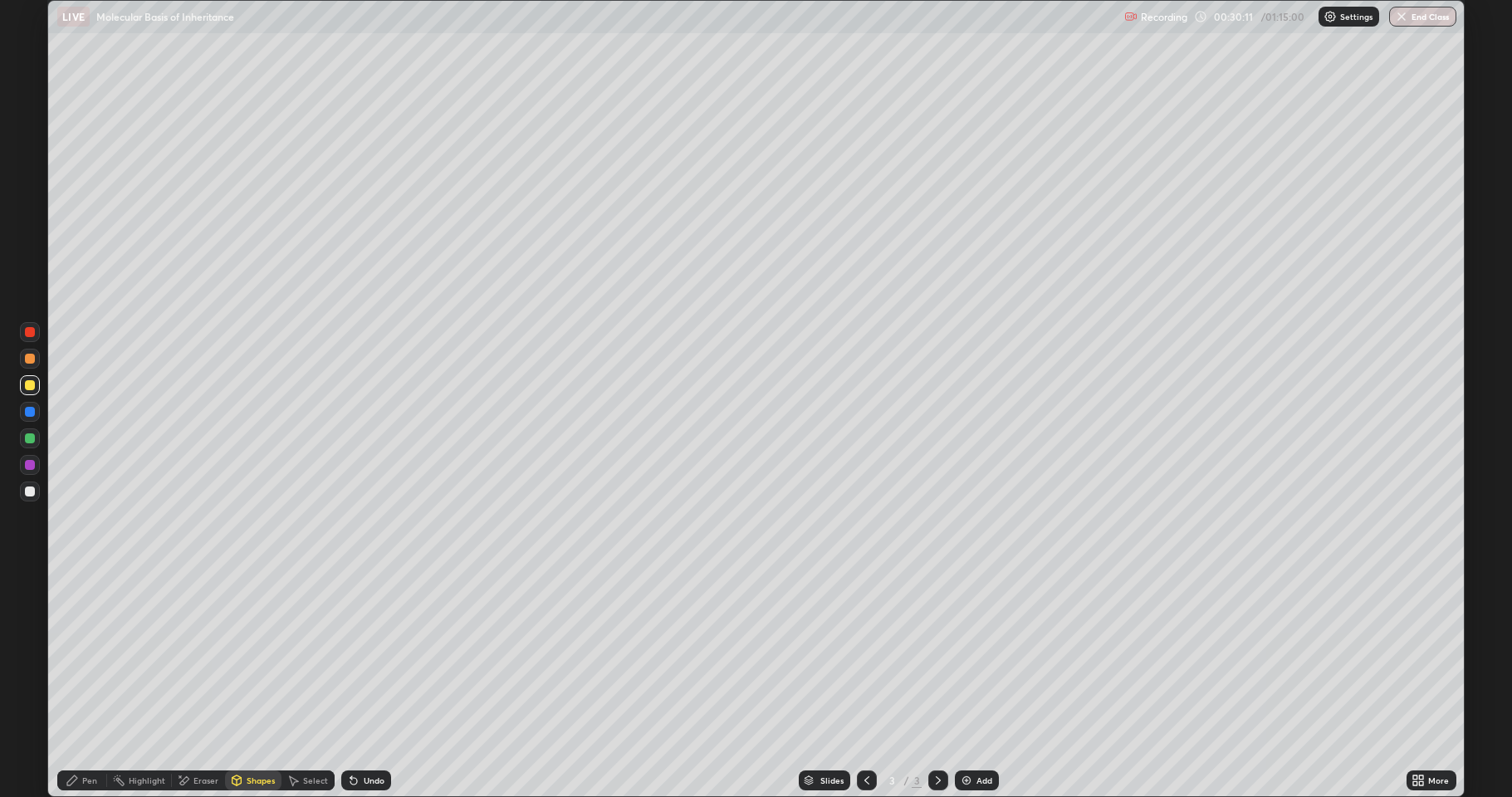
click at [100, 734] on div "Pen" at bounding box center [83, 780] width 50 height 20
click at [244, 734] on div "Shapes" at bounding box center [253, 780] width 57 height 20
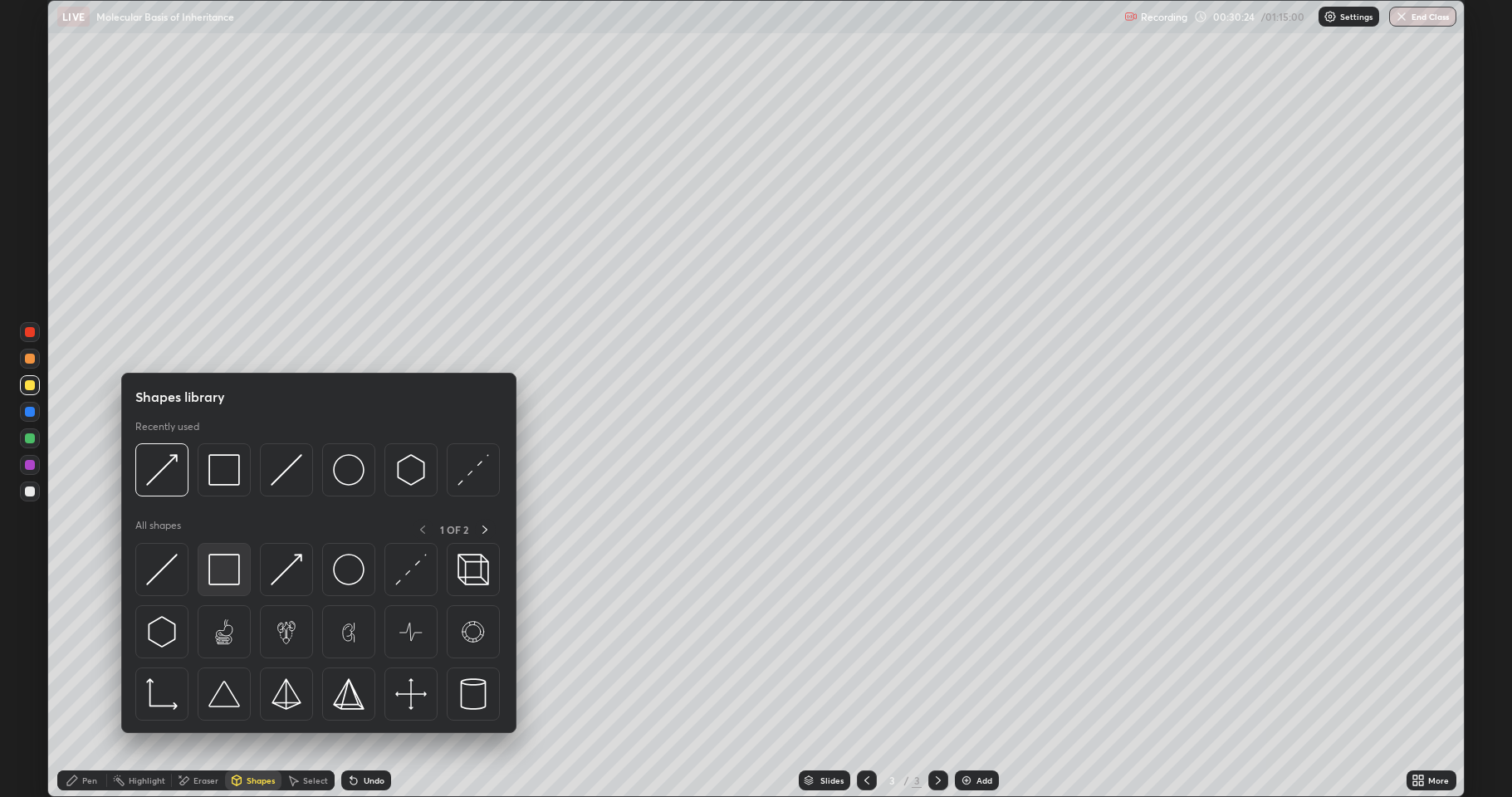
click at [226, 566] on img at bounding box center [223, 569] width 32 height 32
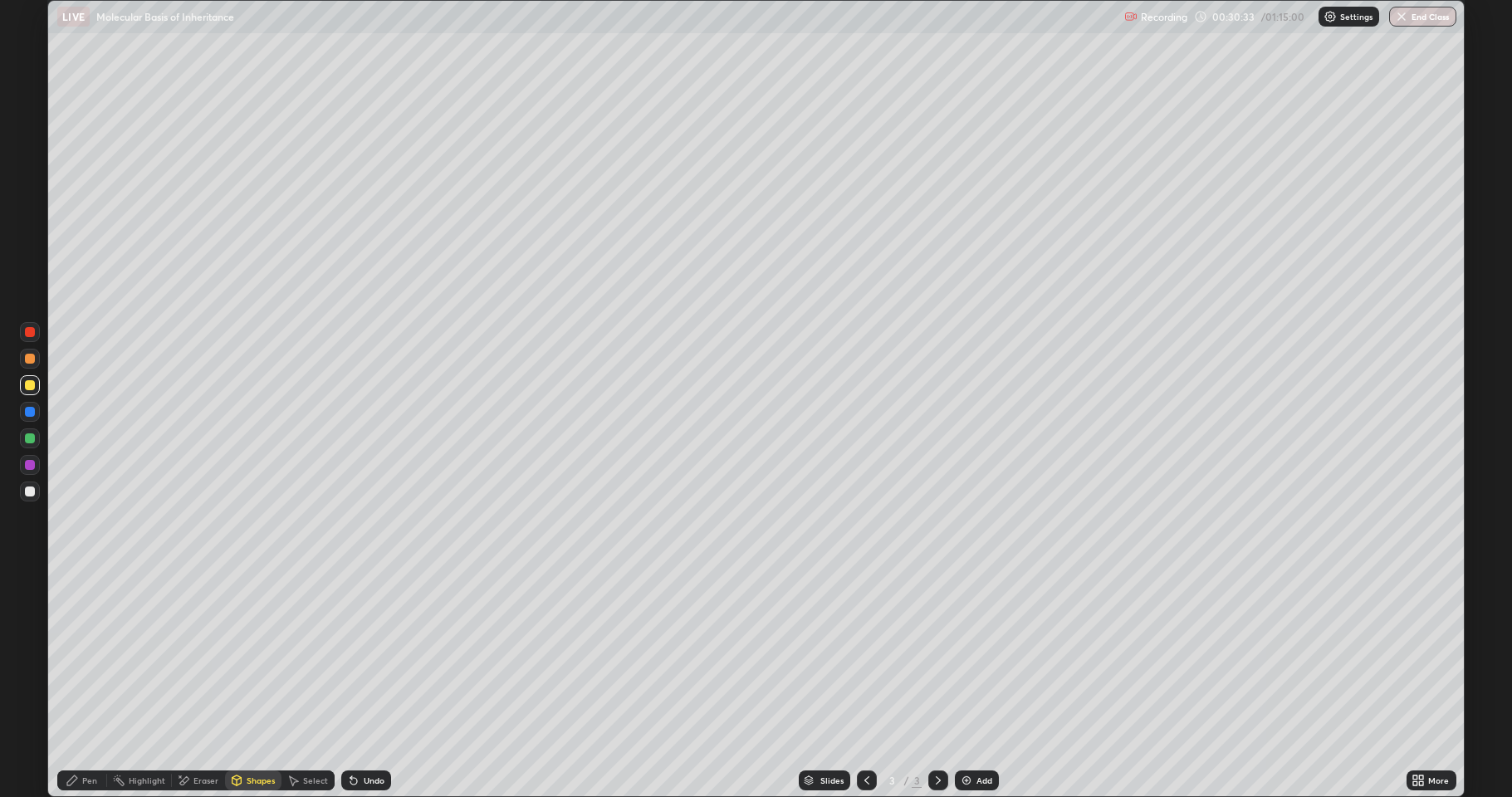
click at [76, 734] on icon at bounding box center [72, 781] width 13 height 13
click at [31, 491] on div at bounding box center [30, 491] width 10 height 10
click at [191, 734] on div "Eraser" at bounding box center [198, 780] width 53 height 20
click at [27, 720] on icon at bounding box center [27, 720] width 2 height 2
click at [182, 734] on icon at bounding box center [184, 781] width 13 height 14
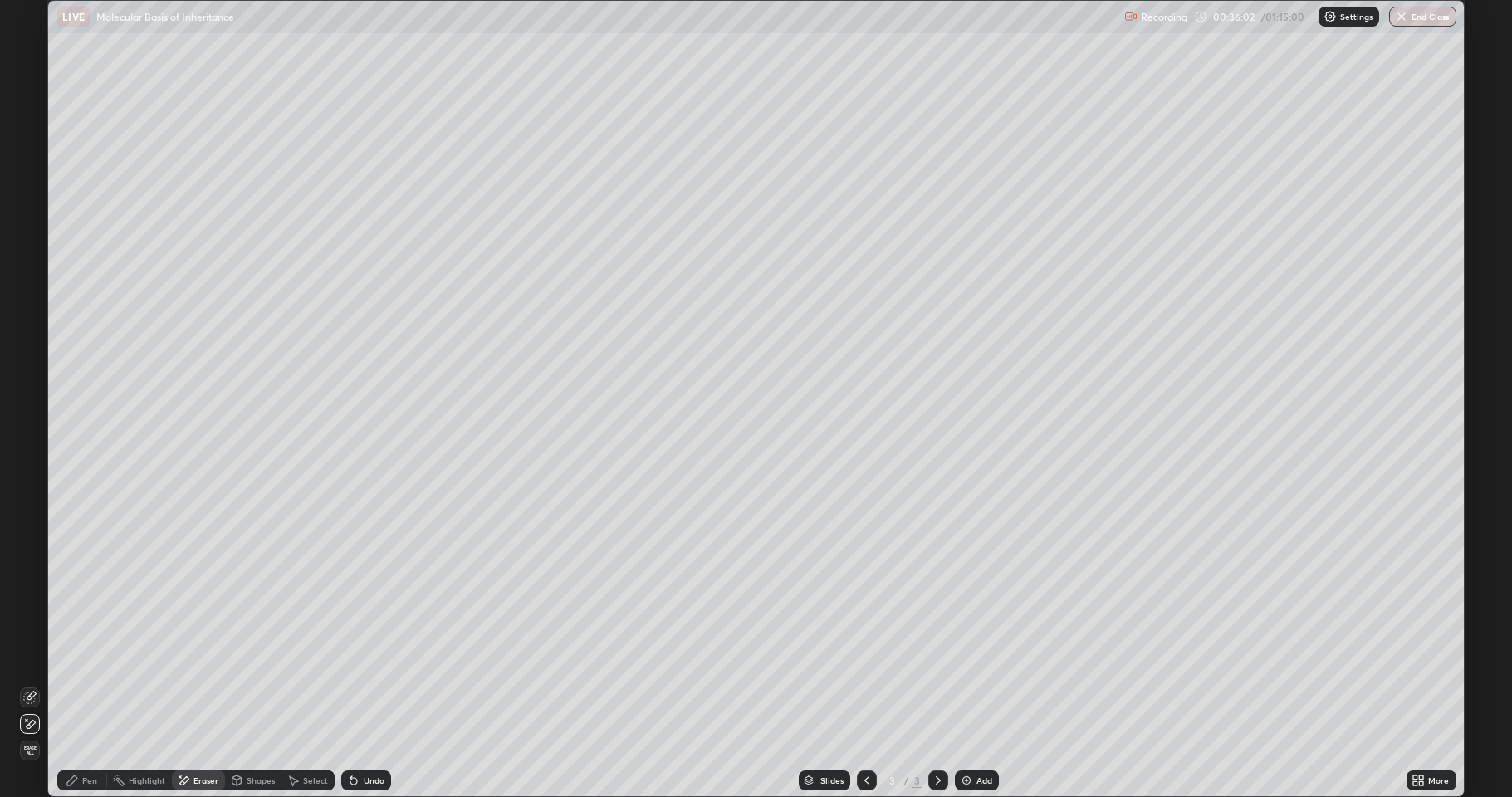
click at [86, 734] on div "Pen" at bounding box center [90, 780] width 15 height 9
click at [28, 355] on div at bounding box center [30, 358] width 10 height 10
click at [184, 734] on icon at bounding box center [184, 780] width 9 height 9
click at [82, 734] on div "Pen" at bounding box center [83, 780] width 50 height 20
click at [179, 734] on icon at bounding box center [180, 777] width 2 height 2
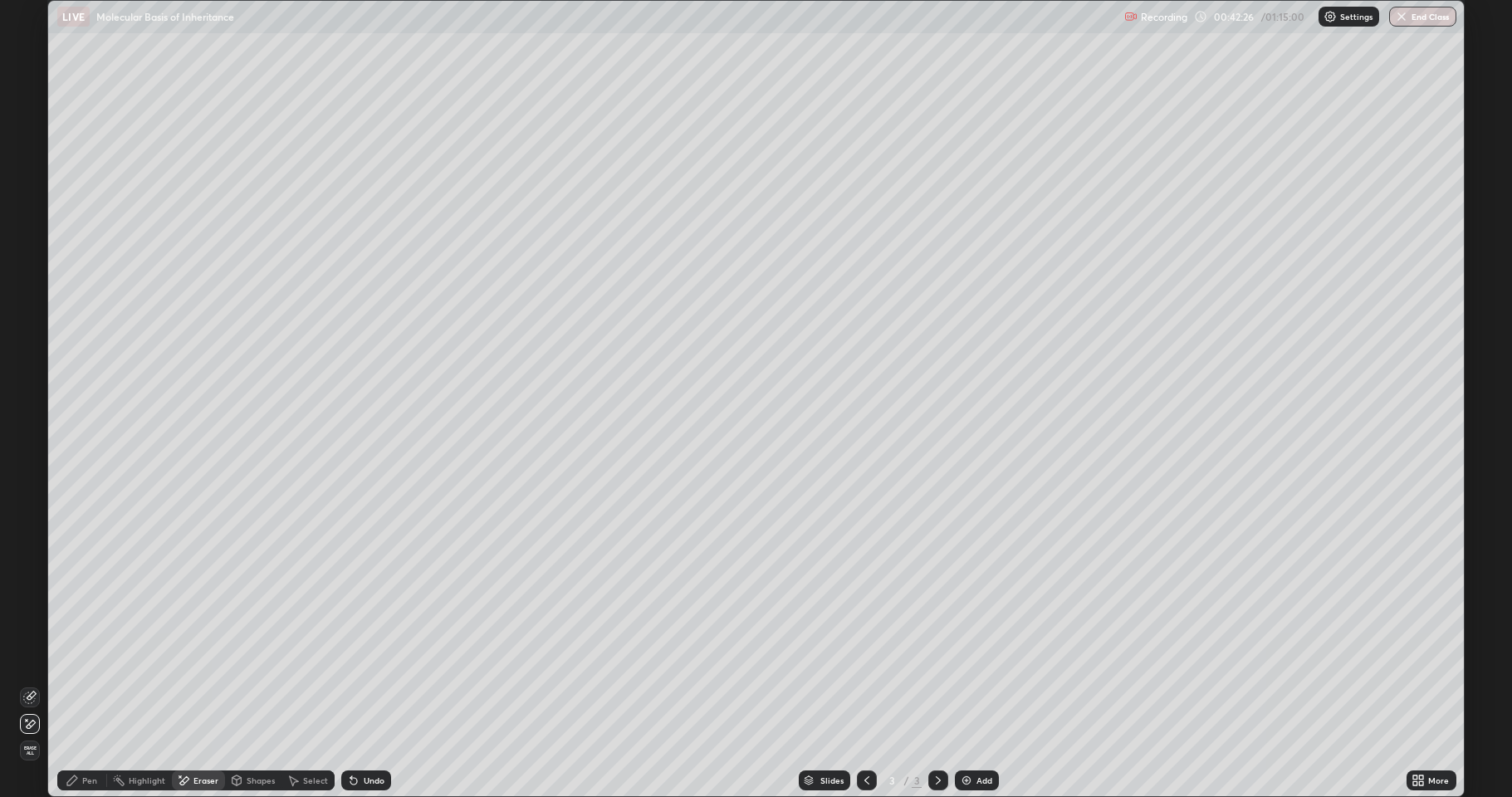
click at [72, 734] on icon at bounding box center [72, 781] width 13 height 13
click at [30, 385] on div at bounding box center [30, 385] width 10 height 10
click at [31, 492] on div at bounding box center [30, 491] width 10 height 10
click at [375, 734] on div "Undo" at bounding box center [374, 780] width 21 height 9
click at [373, 734] on div "Undo" at bounding box center [374, 780] width 21 height 9
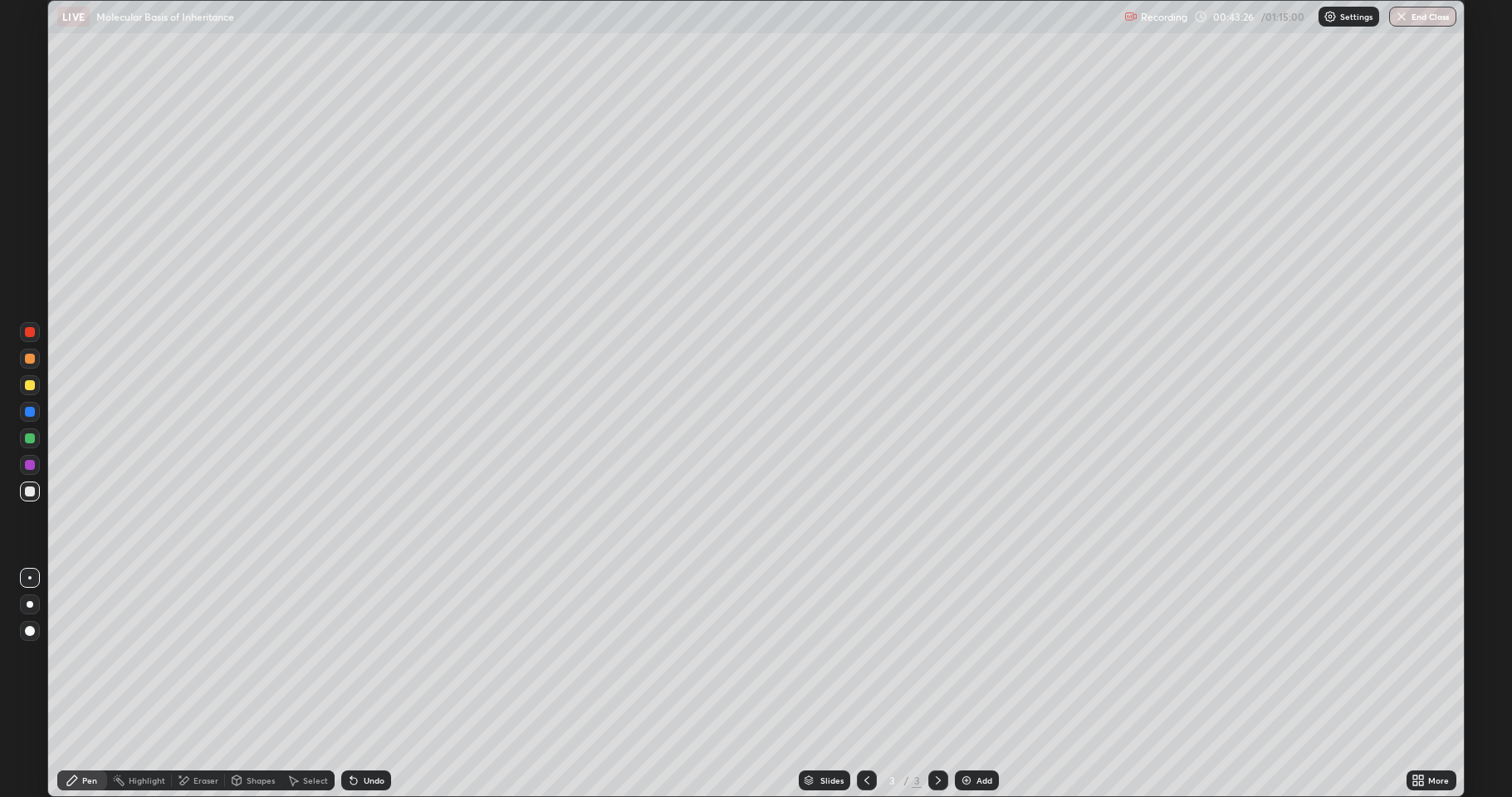
click at [365, 734] on div "Undo" at bounding box center [374, 780] width 21 height 9
click at [366, 734] on div "Undo" at bounding box center [374, 780] width 21 height 9
click at [363, 734] on div "Undo" at bounding box center [367, 780] width 50 height 20
click at [369, 734] on div "Undo" at bounding box center [367, 780] width 50 height 20
click at [368, 734] on div "Undo" at bounding box center [374, 780] width 21 height 9
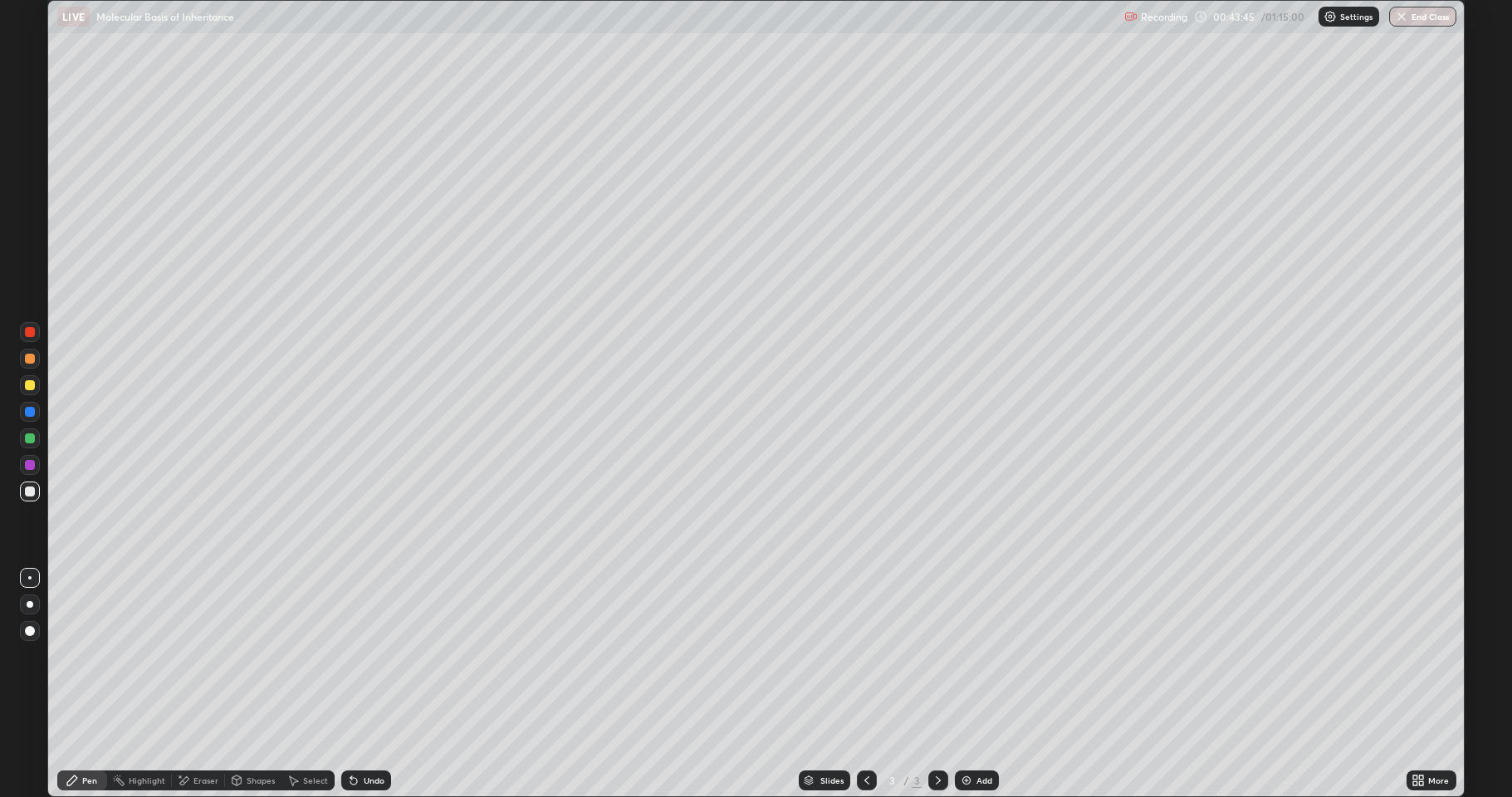
click at [253, 734] on div "Shapes" at bounding box center [260, 780] width 28 height 9
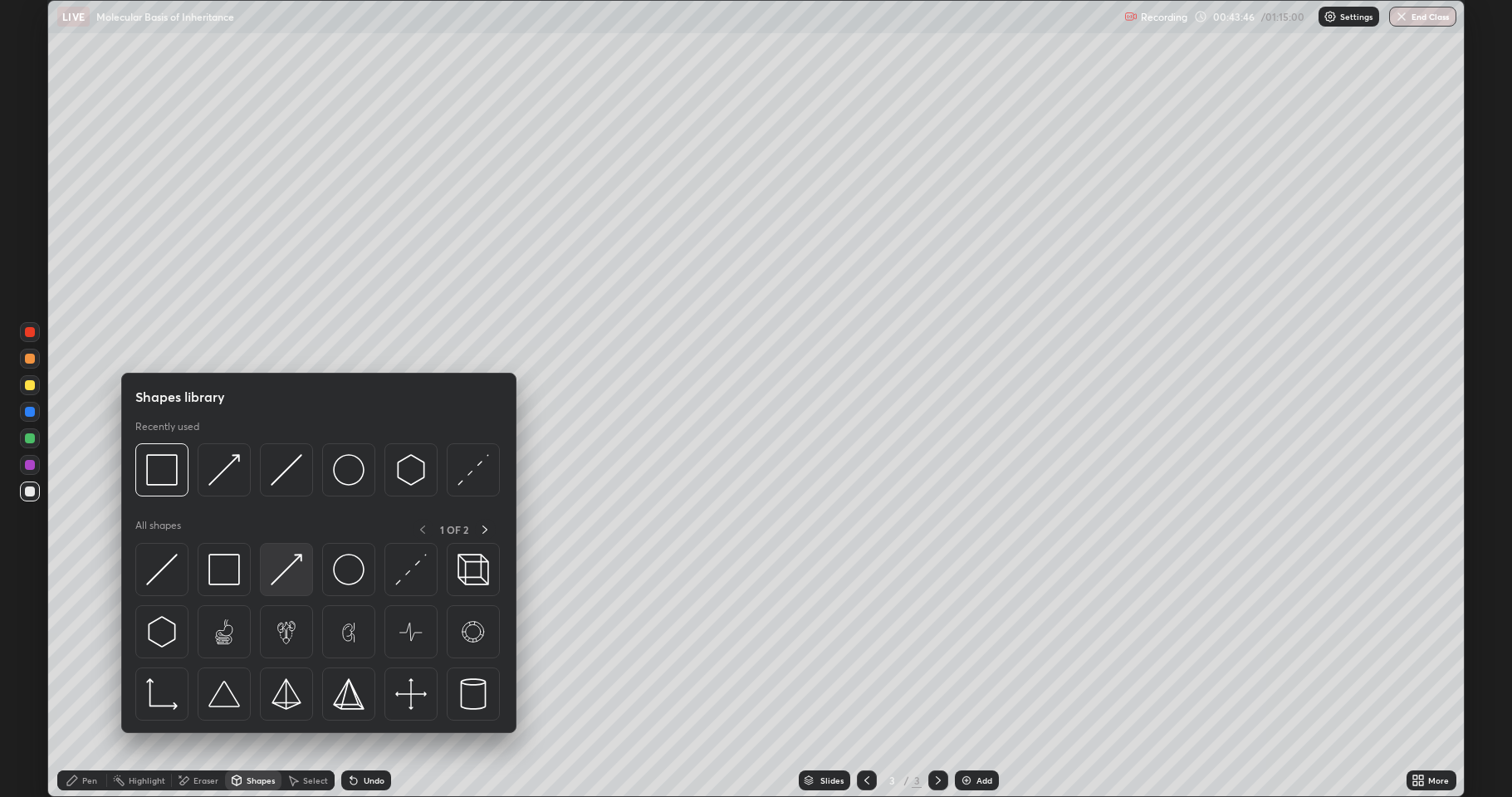
click at [281, 579] on img at bounding box center [286, 569] width 32 height 32
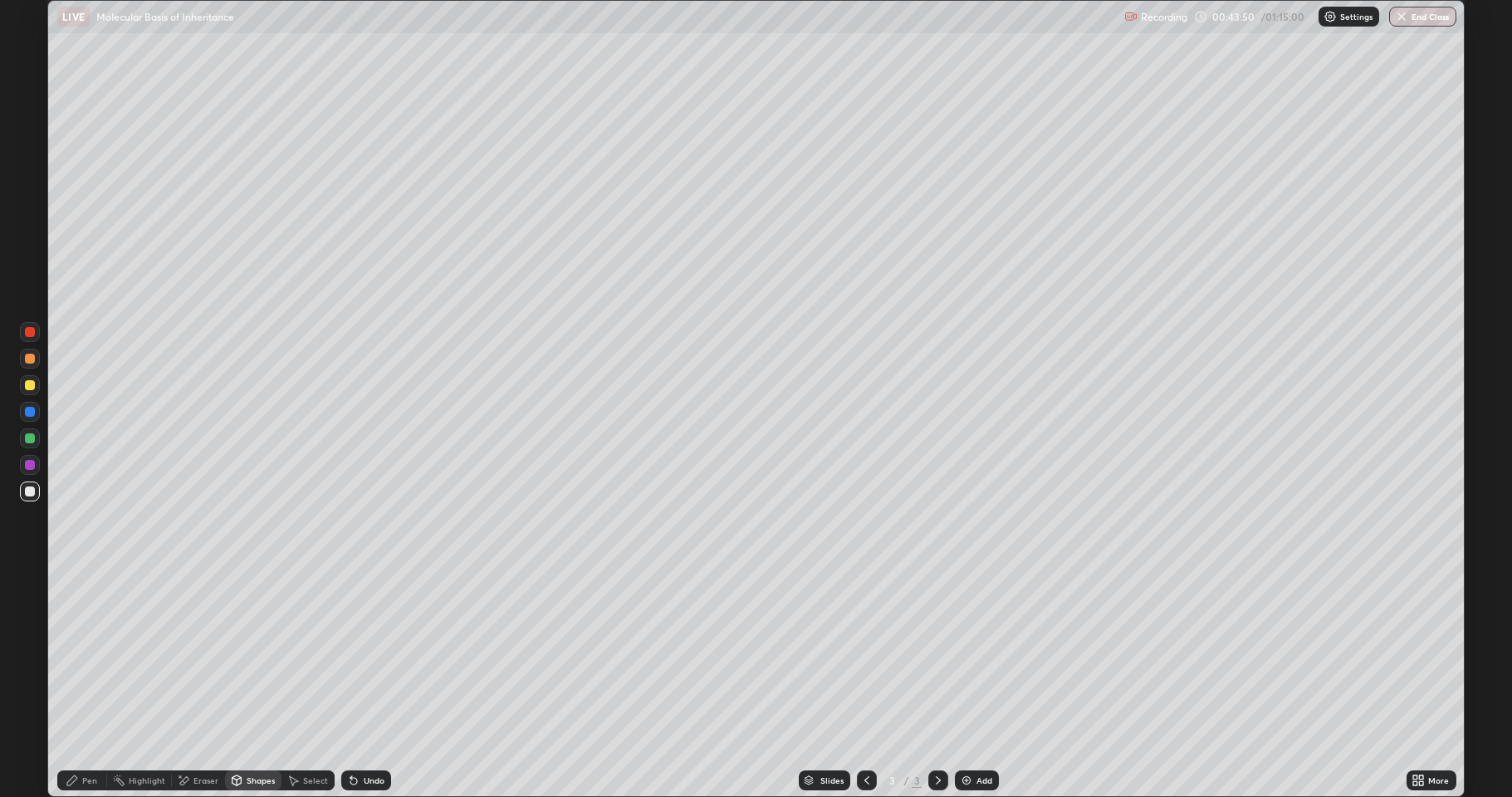
click at [89, 734] on div "Pen" at bounding box center [90, 780] width 15 height 9
click at [237, 734] on icon at bounding box center [237, 783] width 0 height 6
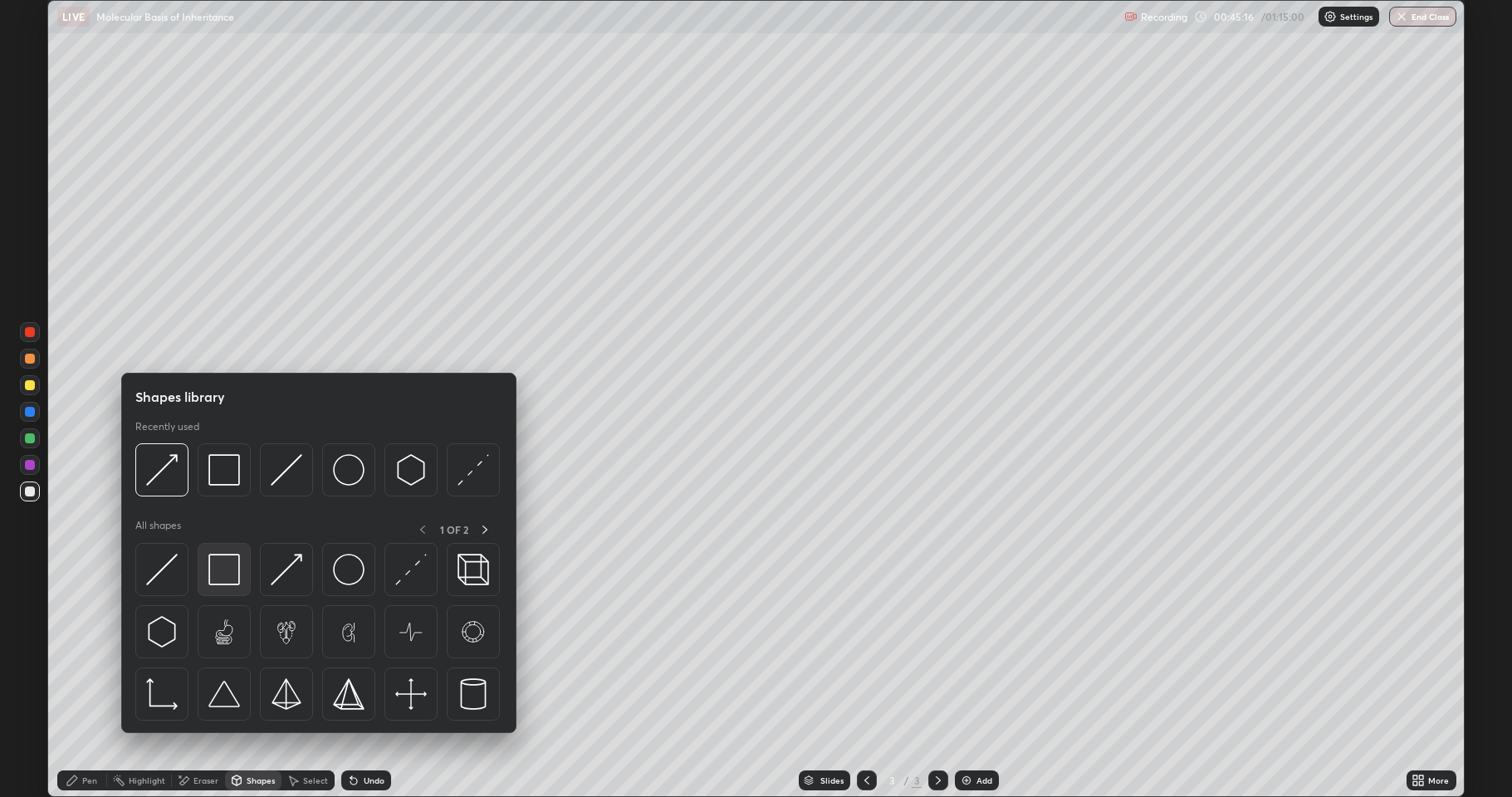
click at [223, 584] on img at bounding box center [223, 569] width 32 height 32
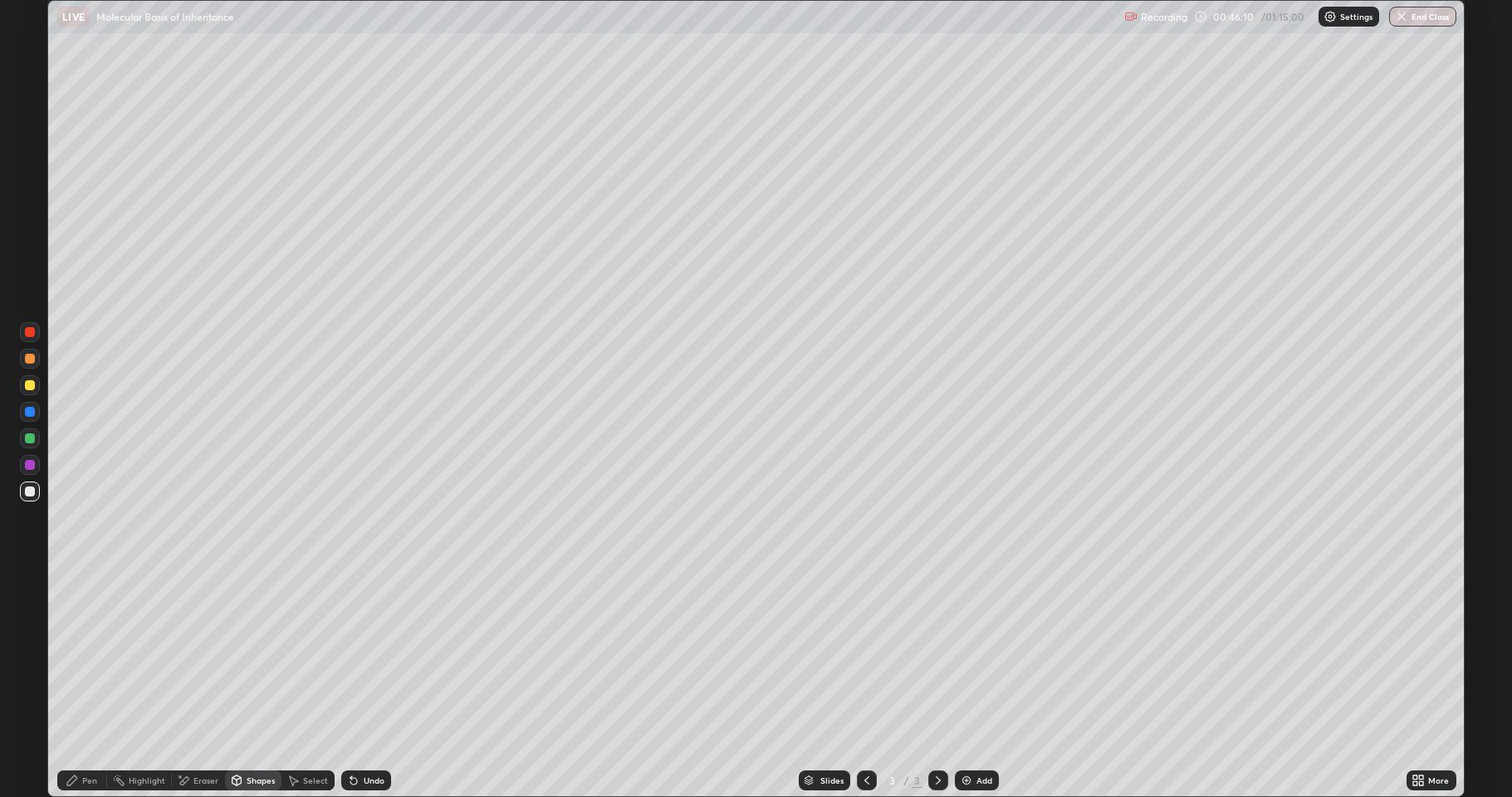
click at [30, 468] on div at bounding box center [30, 465] width 10 height 10
click at [359, 734] on div "Undo" at bounding box center [367, 780] width 50 height 20
click at [89, 734] on div "Pen" at bounding box center [83, 780] width 50 height 20
click at [202, 734] on div "Eraser" at bounding box center [206, 780] width 25 height 9
click at [80, 734] on div "Pen" at bounding box center [83, 780] width 50 height 20
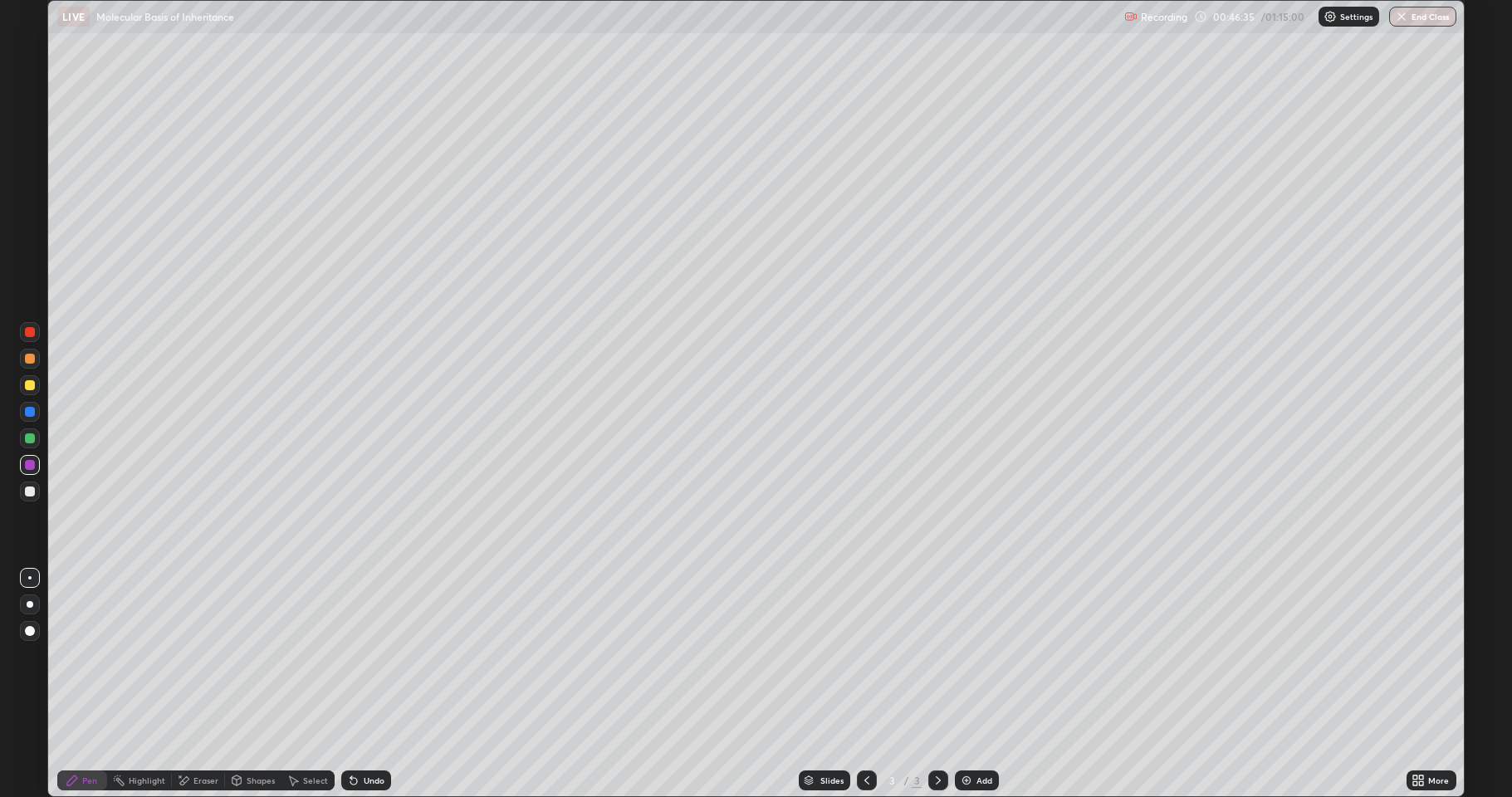
click at [30, 492] on div at bounding box center [30, 491] width 10 height 10
click at [963, 734] on img at bounding box center [966, 781] width 13 height 13
click at [30, 492] on div at bounding box center [30, 491] width 10 height 10
click at [23, 384] on div at bounding box center [30, 385] width 20 height 20
click at [239, 734] on icon at bounding box center [237, 781] width 9 height 10
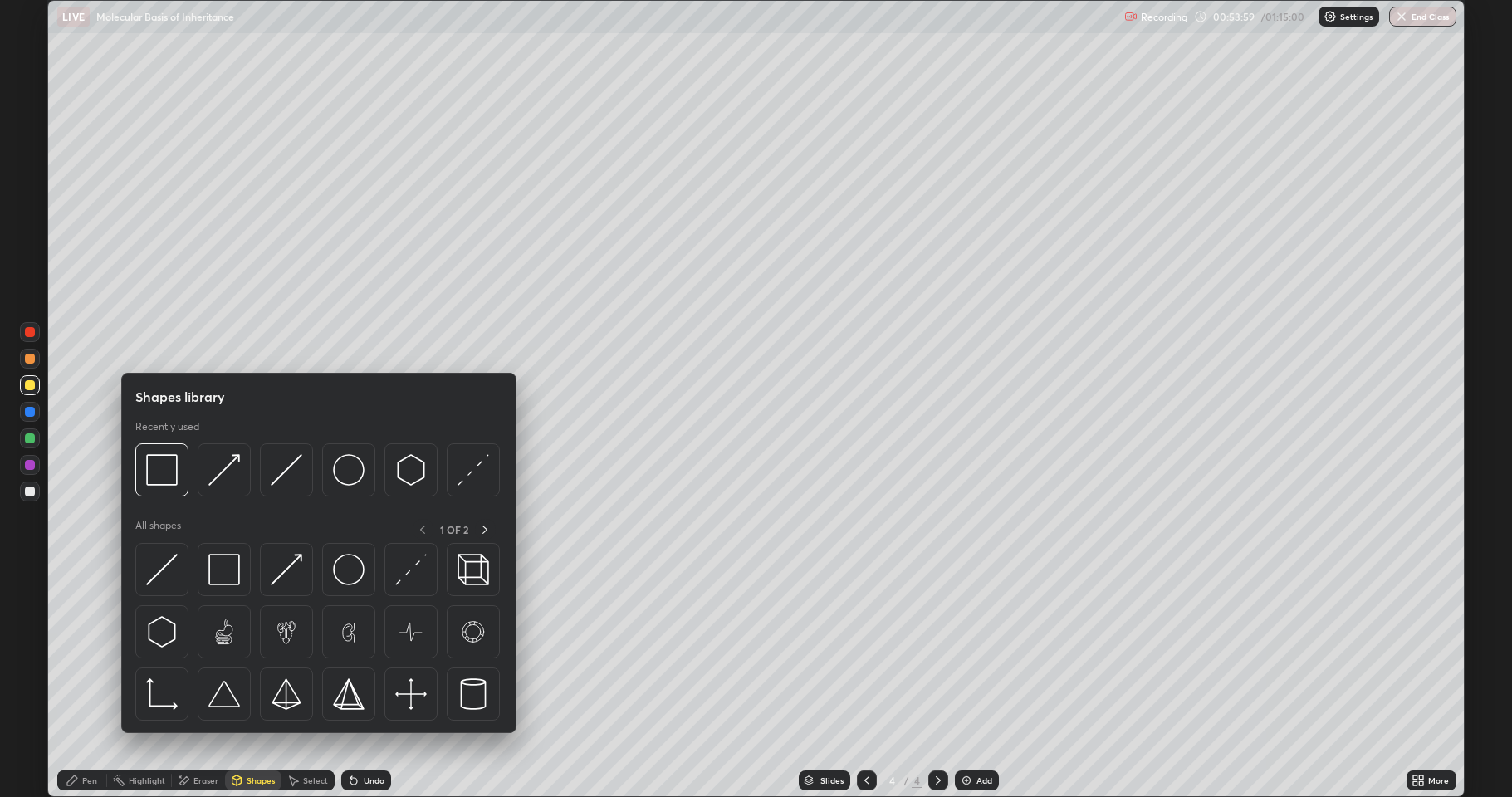
click at [192, 734] on div "Eraser" at bounding box center [198, 780] width 53 height 20
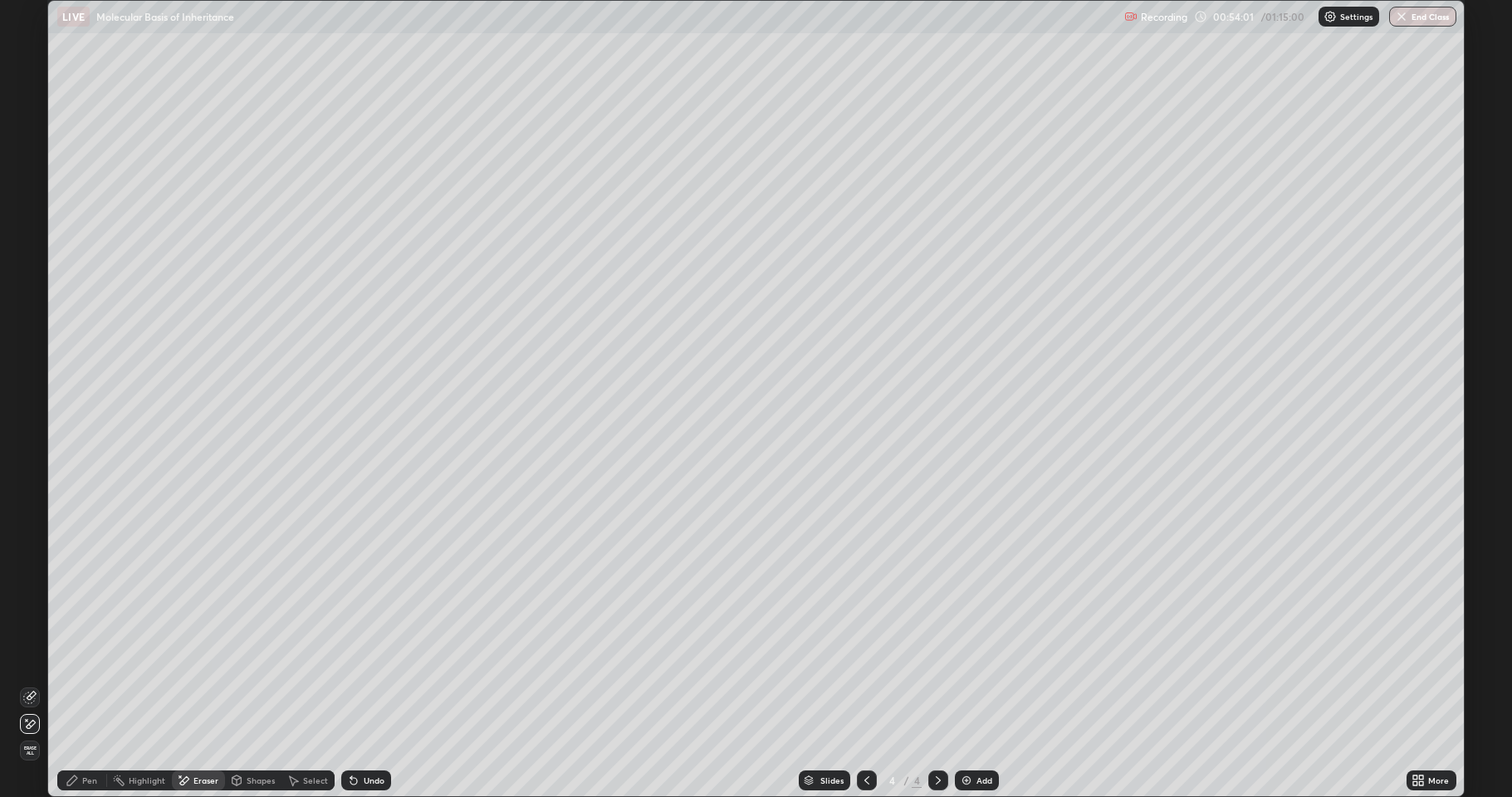
click at [34, 734] on div "Erase all" at bounding box center [30, 750] width 20 height 20
click at [82, 734] on div "Pen" at bounding box center [83, 780] width 50 height 20
click at [30, 388] on div at bounding box center [30, 385] width 10 height 10
click at [90, 734] on div "Pen" at bounding box center [90, 780] width 15 height 9
click at [27, 493] on div at bounding box center [30, 491] width 10 height 10
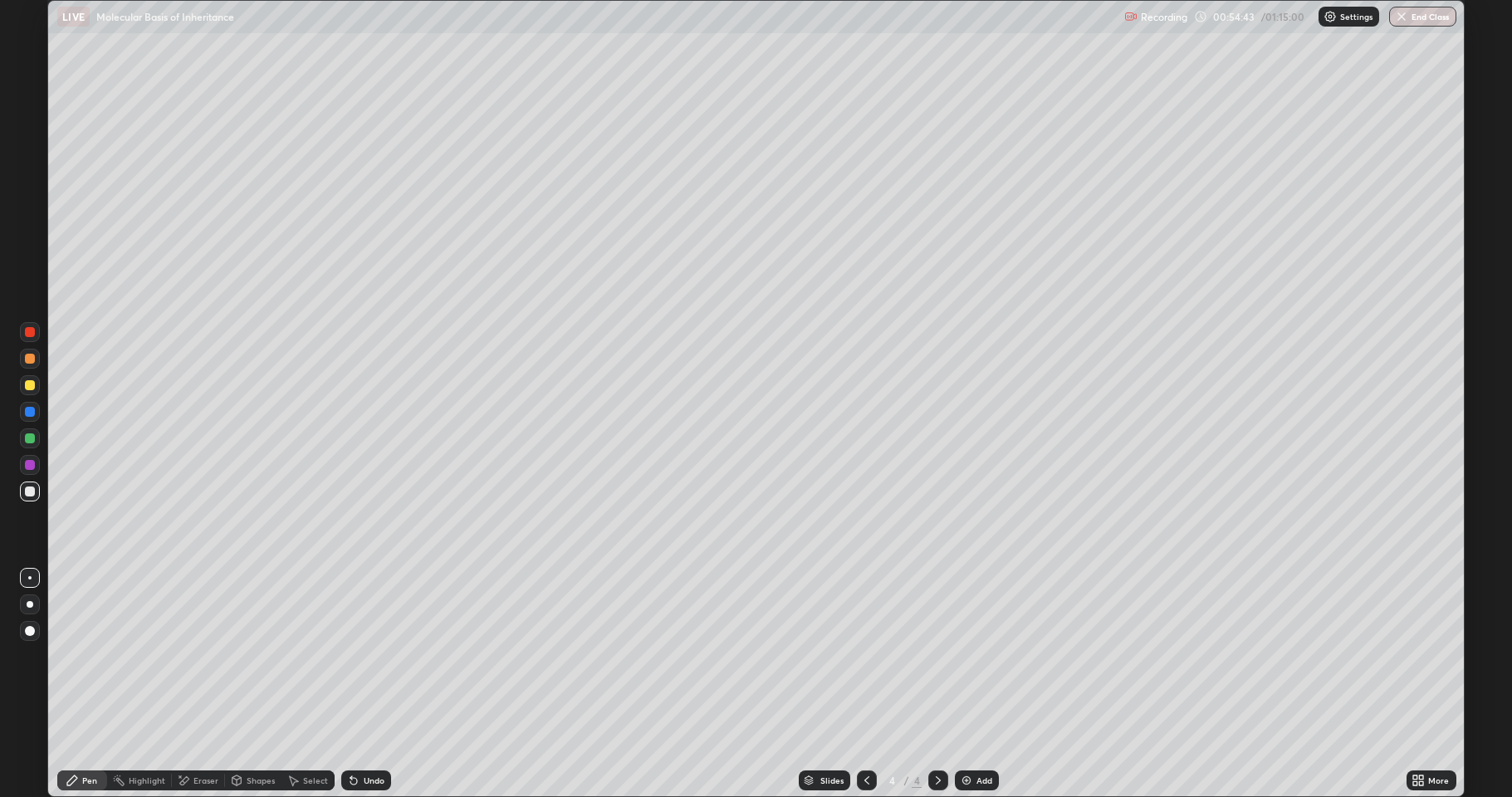
click at [25, 357] on div at bounding box center [30, 358] width 10 height 10
click at [28, 493] on div at bounding box center [30, 491] width 10 height 10
click at [22, 365] on div at bounding box center [30, 358] width 20 height 20
click at [34, 491] on div at bounding box center [30, 491] width 10 height 10
click at [360, 734] on div "Undo" at bounding box center [367, 780] width 50 height 20
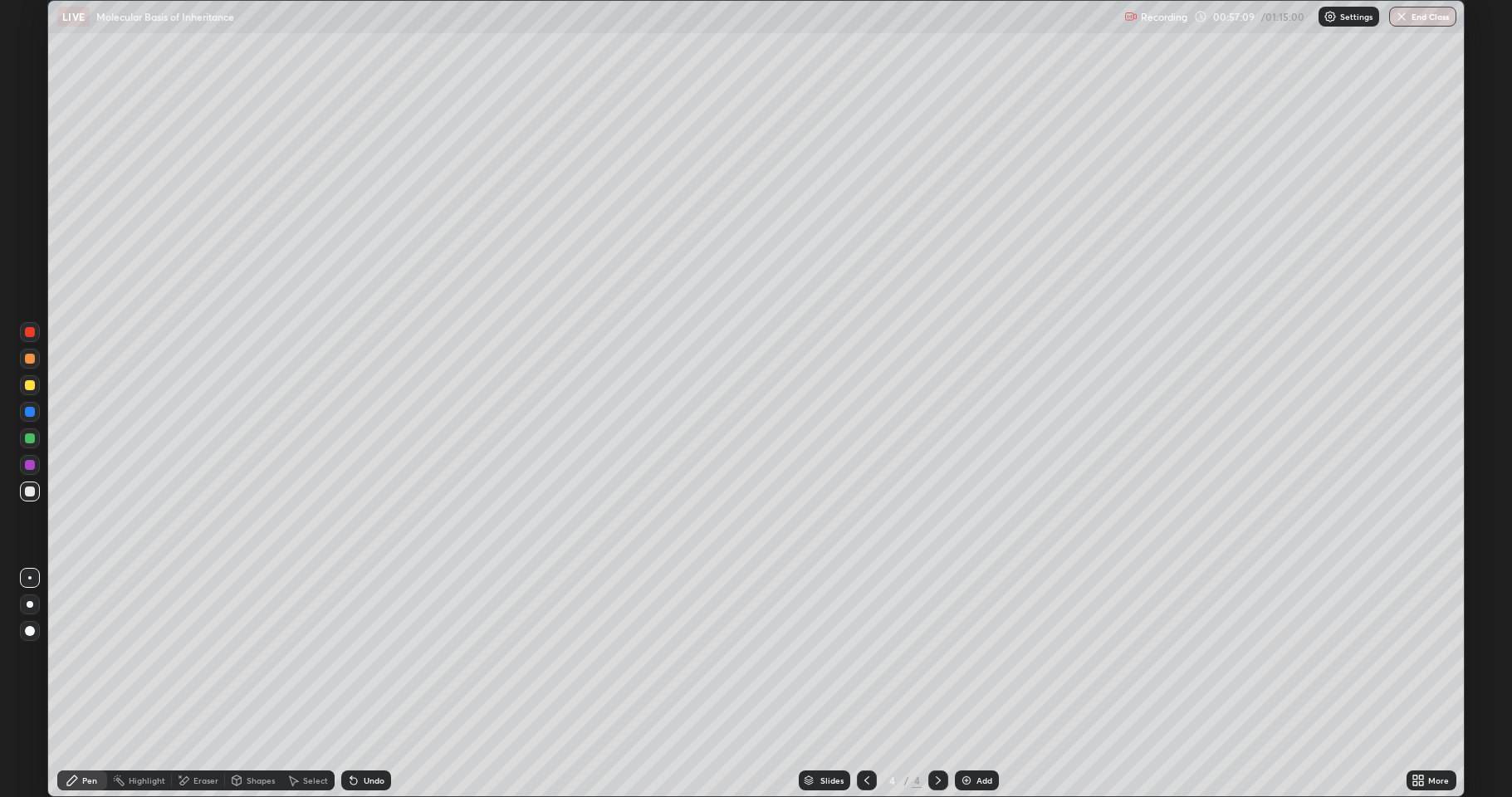
click at [25, 439] on div at bounding box center [30, 438] width 10 height 10
click at [27, 359] on div at bounding box center [30, 358] width 10 height 10
click at [30, 492] on div at bounding box center [30, 491] width 10 height 10
click at [30, 359] on div at bounding box center [30, 358] width 10 height 10
click at [31, 495] on div at bounding box center [30, 491] width 10 height 10
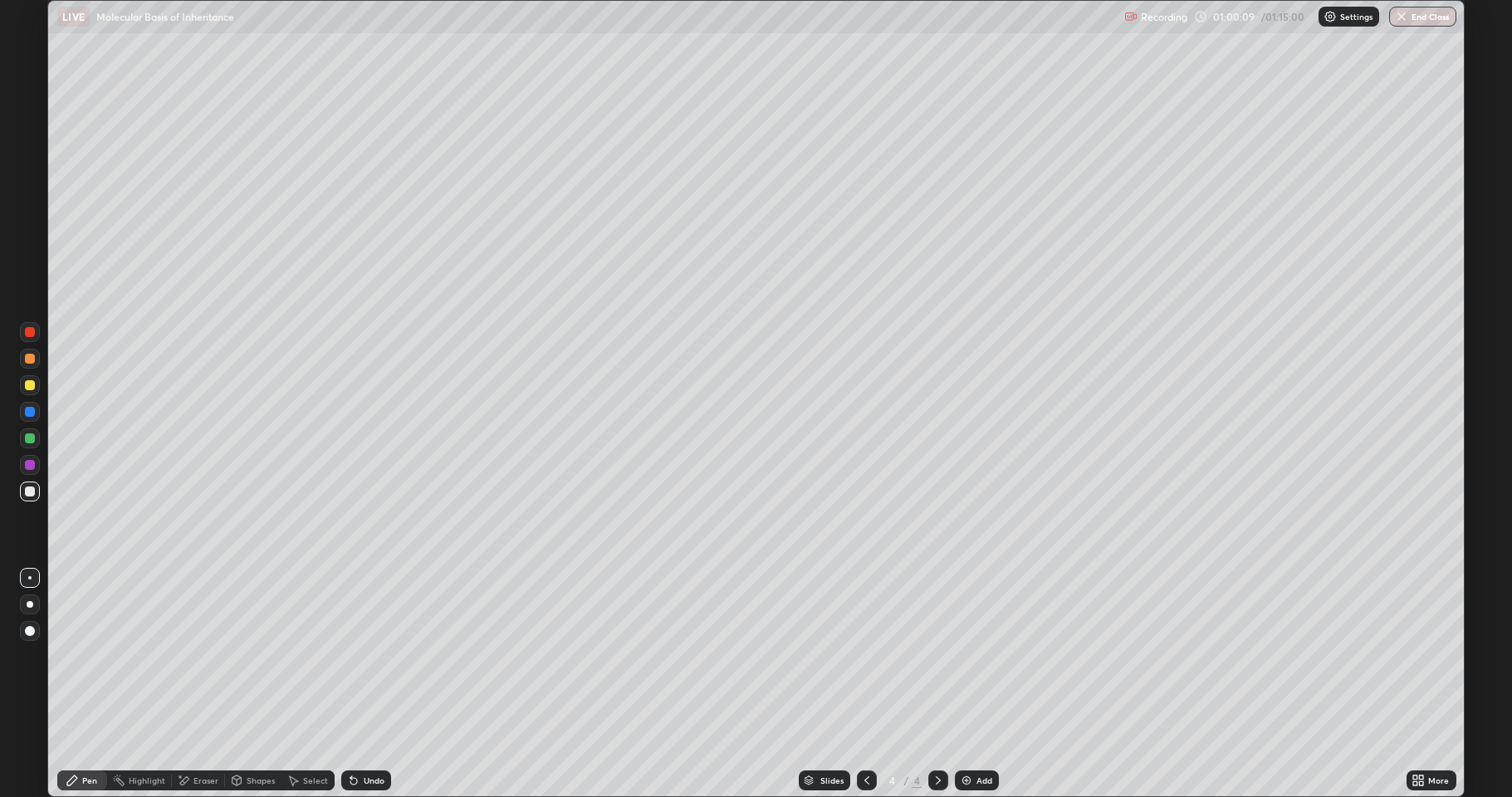
click at [25, 439] on div at bounding box center [30, 438] width 10 height 10
click at [30, 414] on div at bounding box center [30, 412] width 10 height 10
click at [365, 734] on div "Undo" at bounding box center [374, 780] width 21 height 9
click at [30, 500] on div at bounding box center [30, 491] width 20 height 20
click at [1422, 734] on icon at bounding box center [1422, 778] width 4 height 4
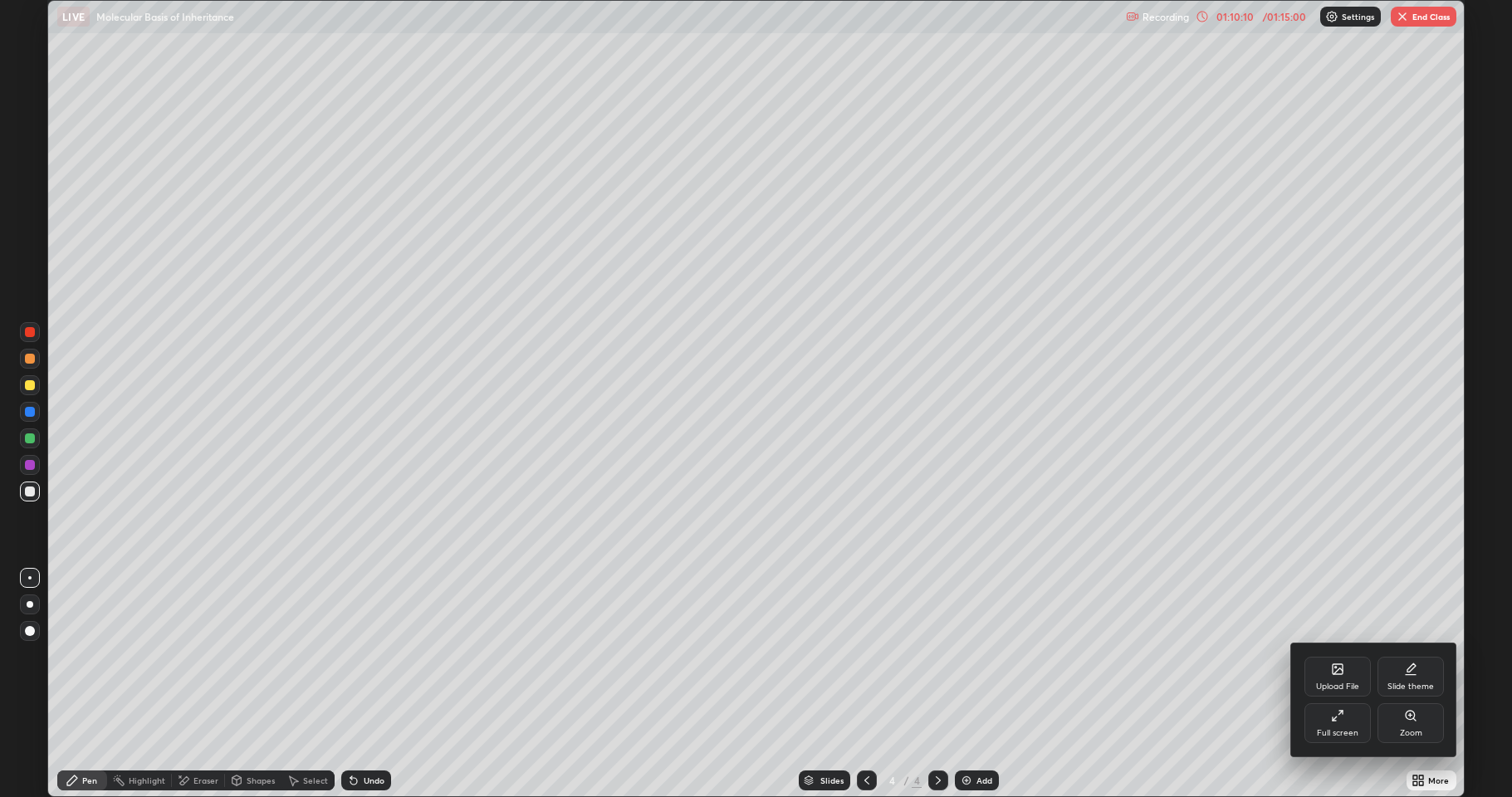
click at [1345, 730] on div "Full screen" at bounding box center [1337, 733] width 41 height 9
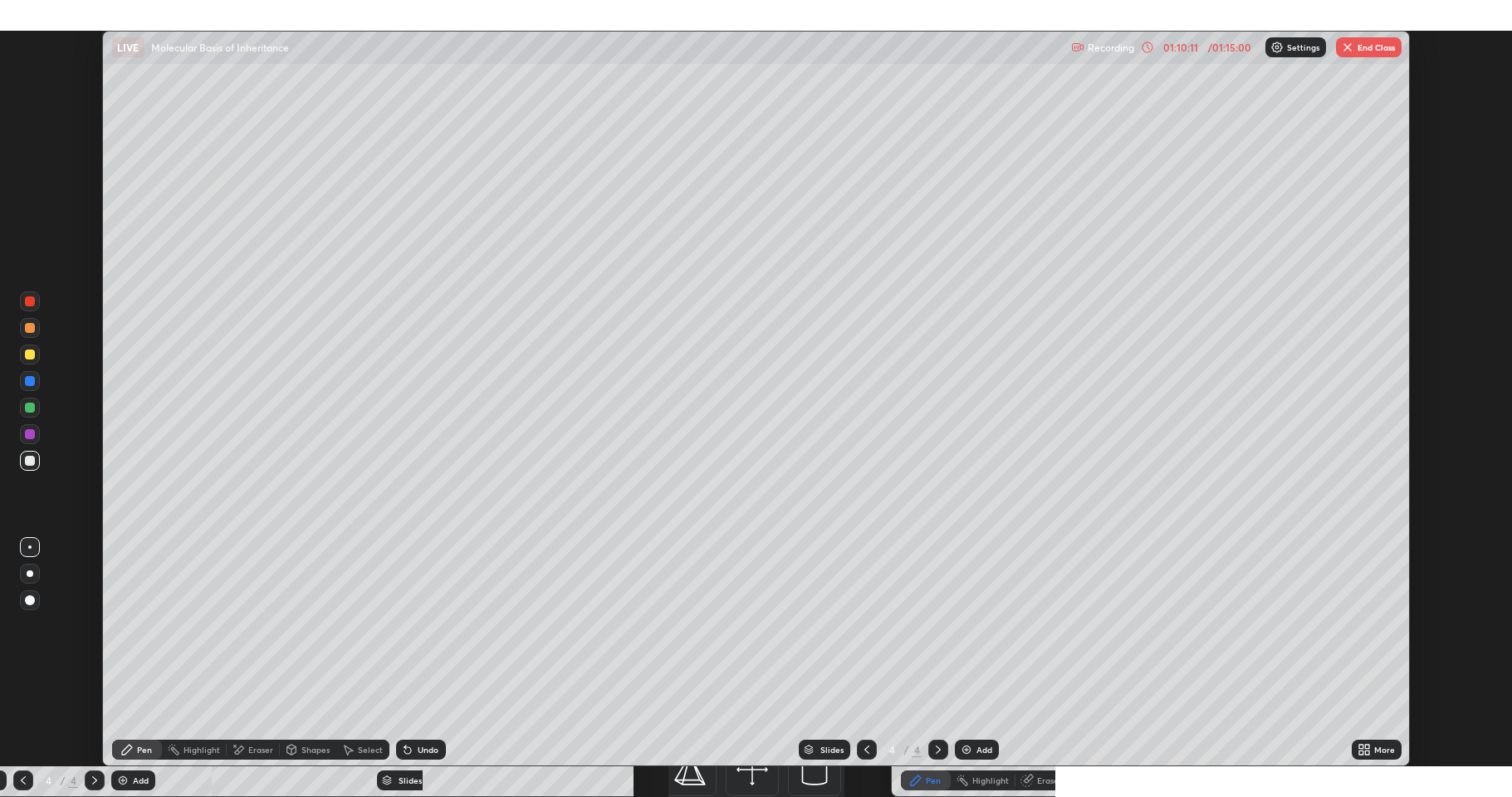
scroll to position [82288, 81503]
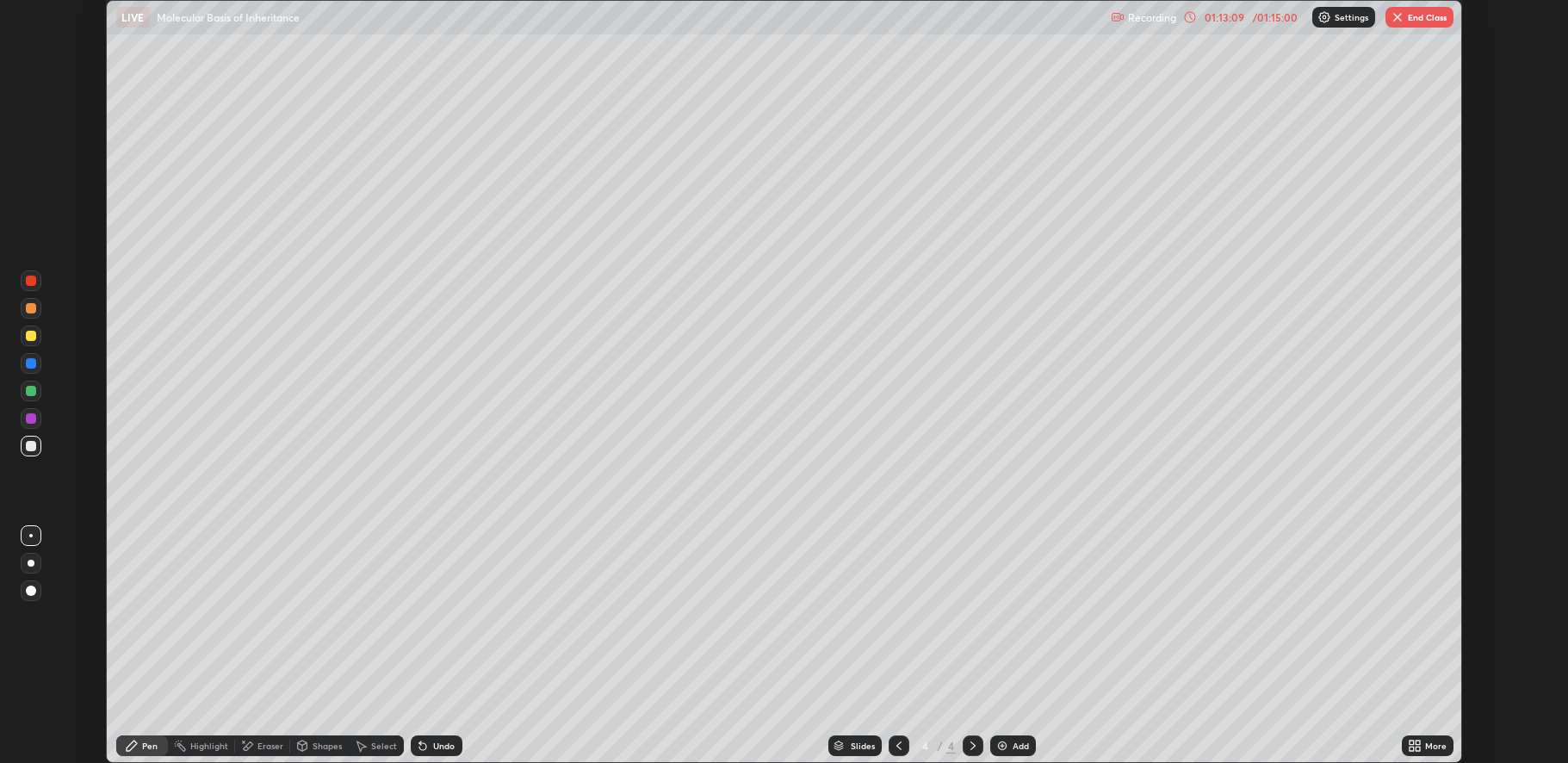
click at [1418, 749] on icon at bounding box center [1417, 749] width 4 height 4
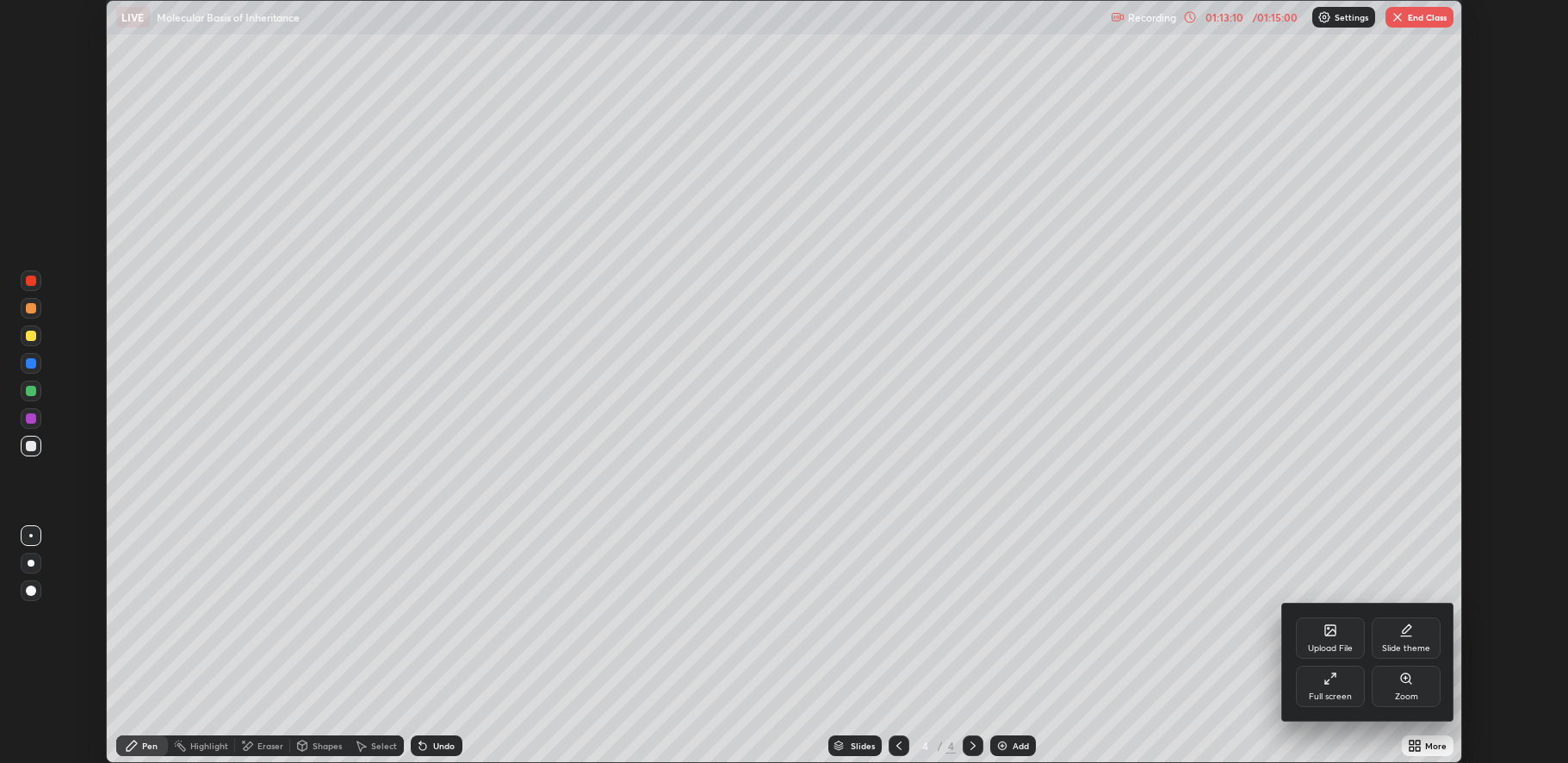
click at [1334, 697] on div "Full screen" at bounding box center [1329, 696] width 43 height 9
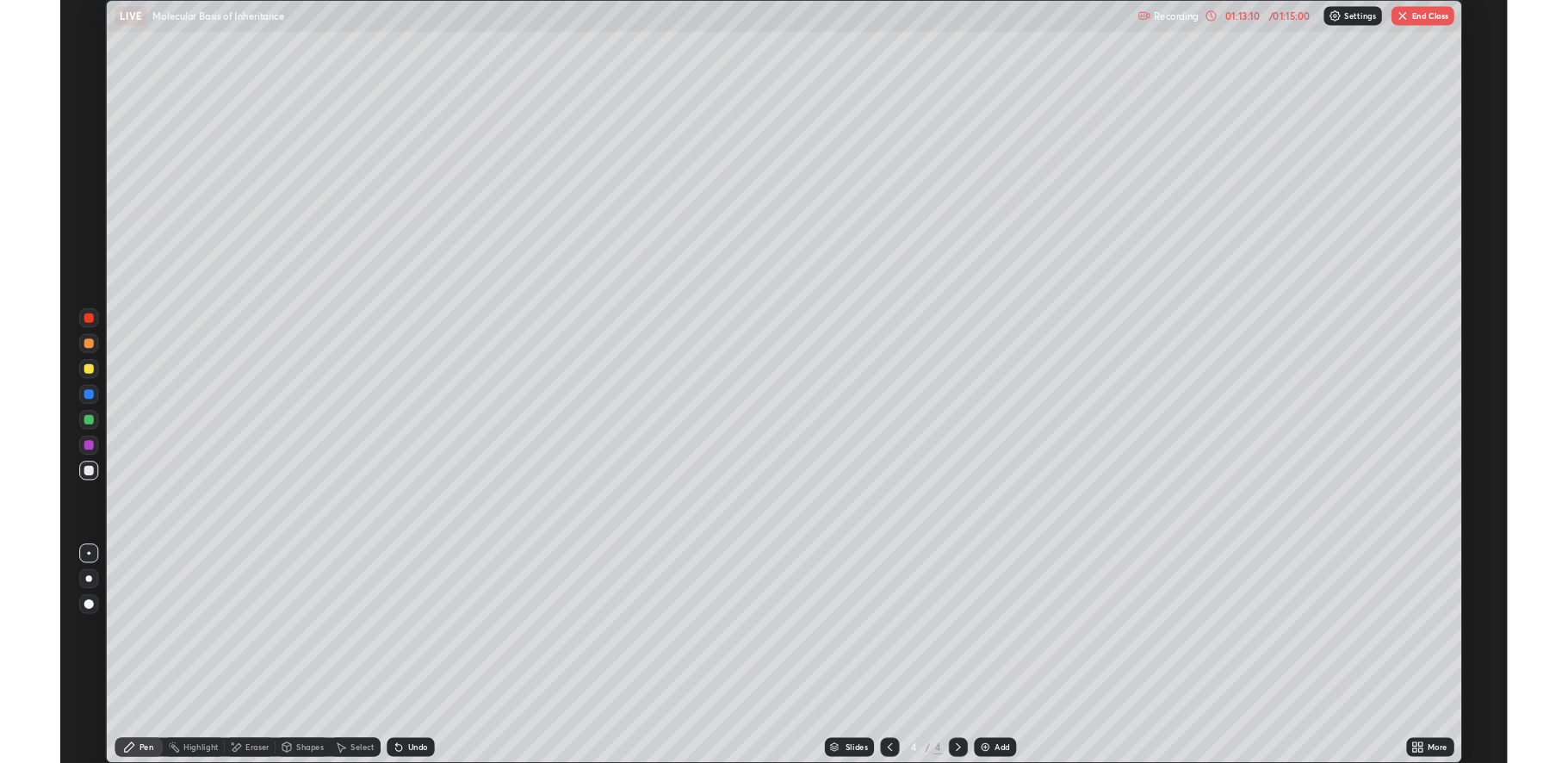
scroll to position [827, 1568]
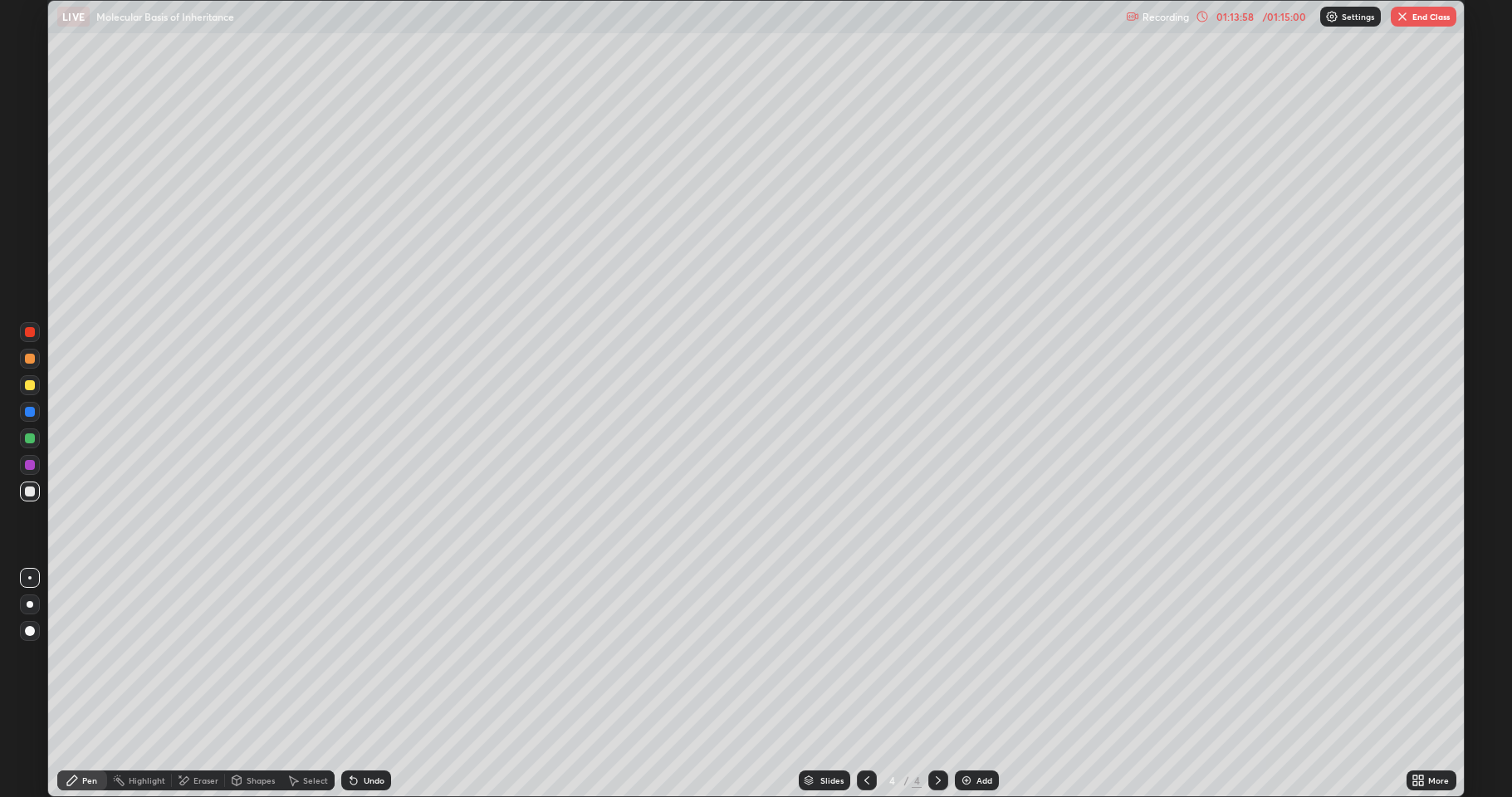
click at [1422, 21] on button "End Class" at bounding box center [1423, 16] width 65 height 20
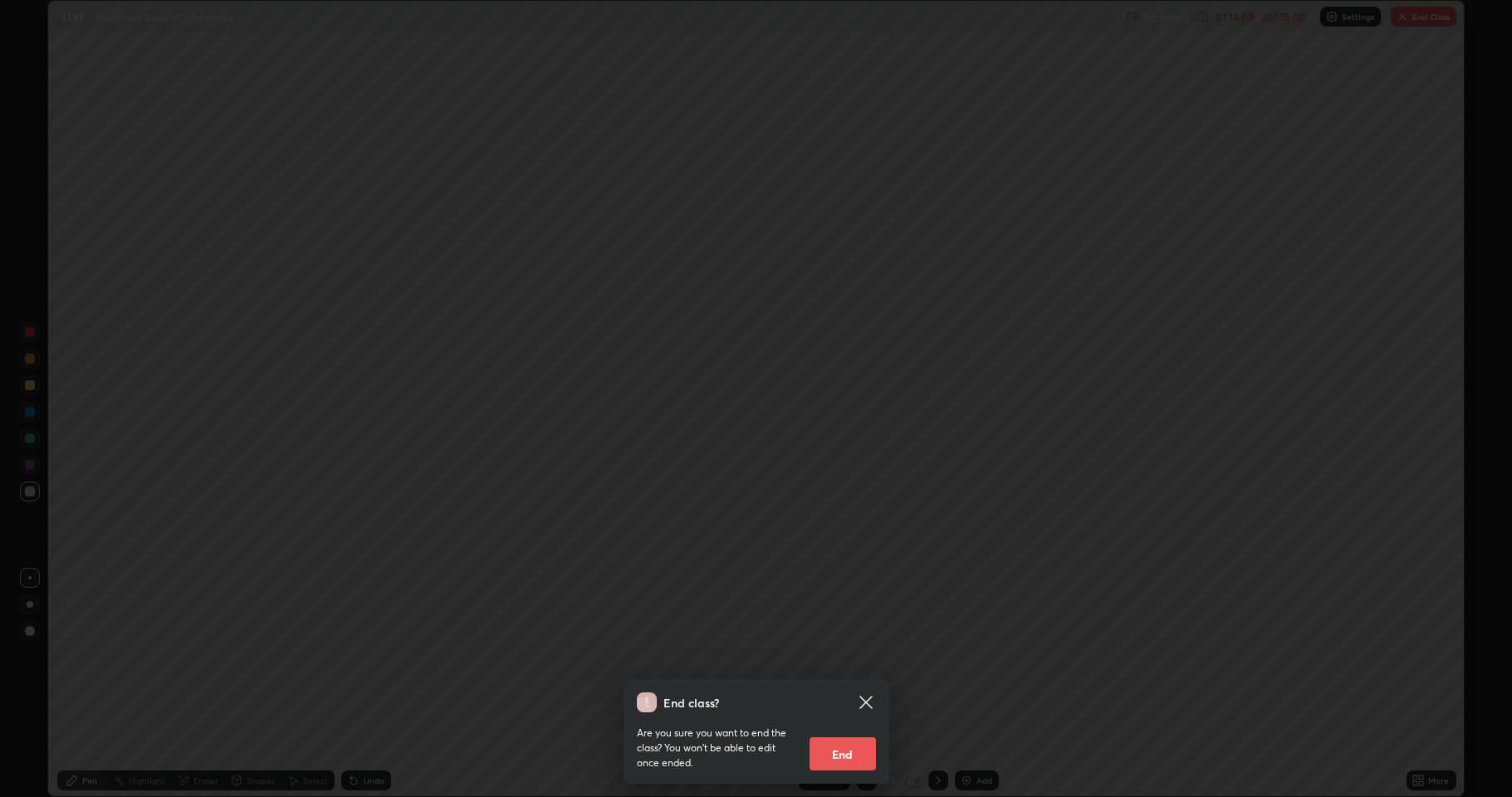
click at [866, 734] on button "End" at bounding box center [842, 754] width 66 height 34
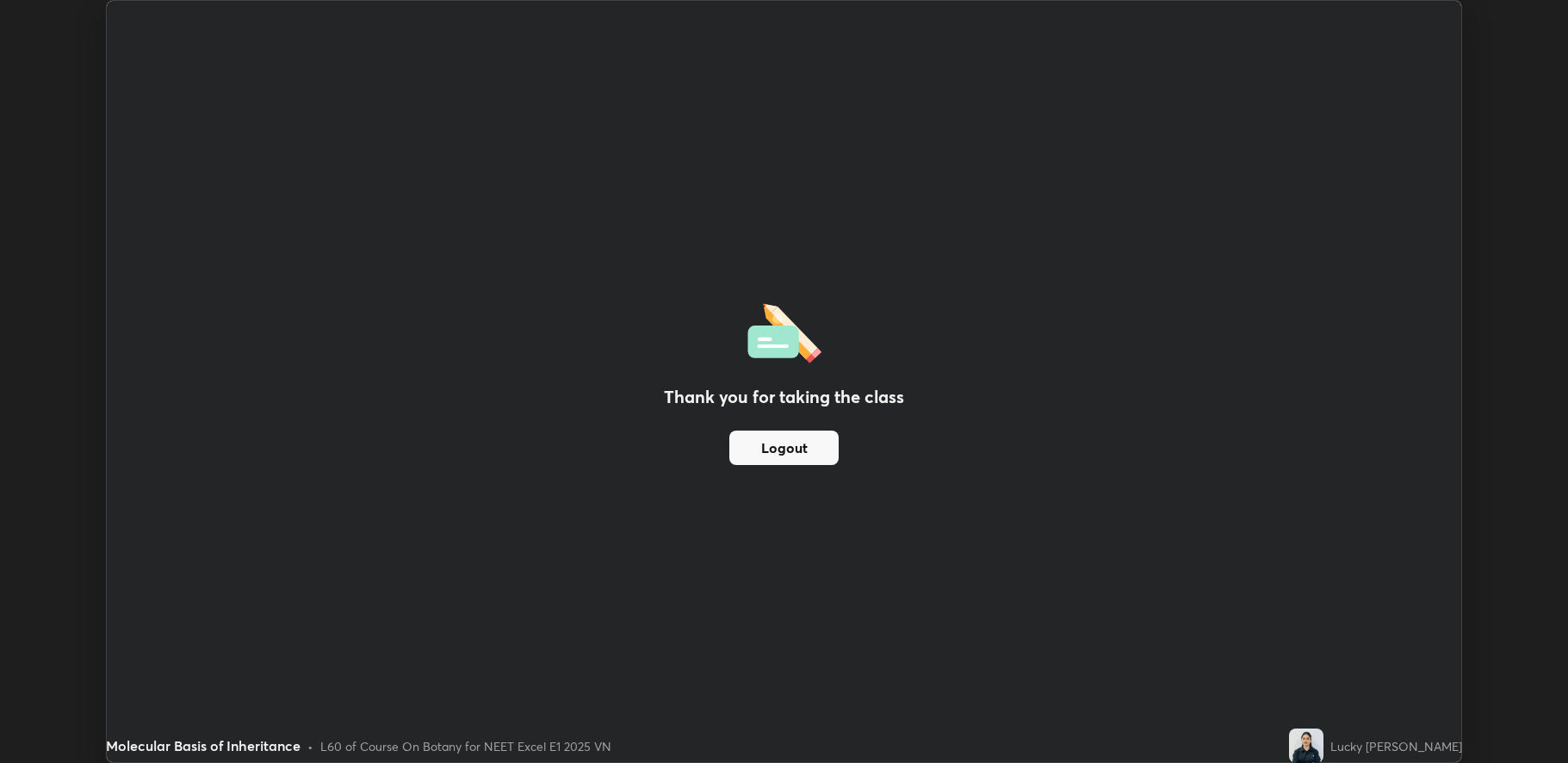
scroll to position [85377, 84521]
click at [1304, 124] on div "Thank you for taking the class Logout" at bounding box center [784, 382] width 1355 height 761
